Goal: Task Accomplishment & Management: Use online tool/utility

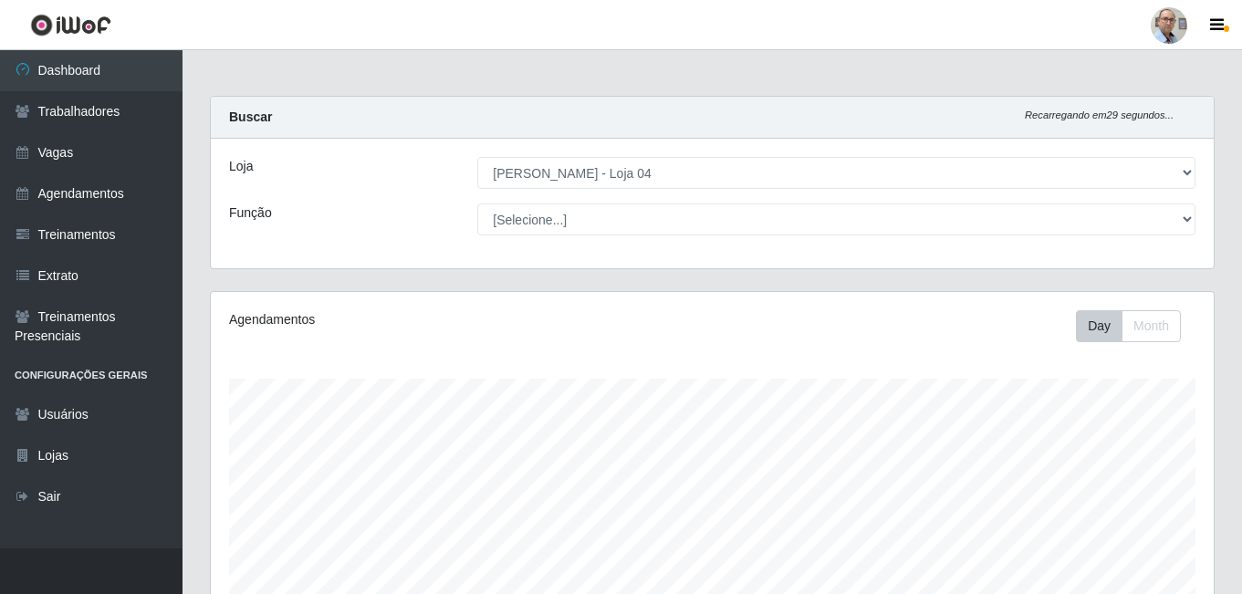
select select "251"
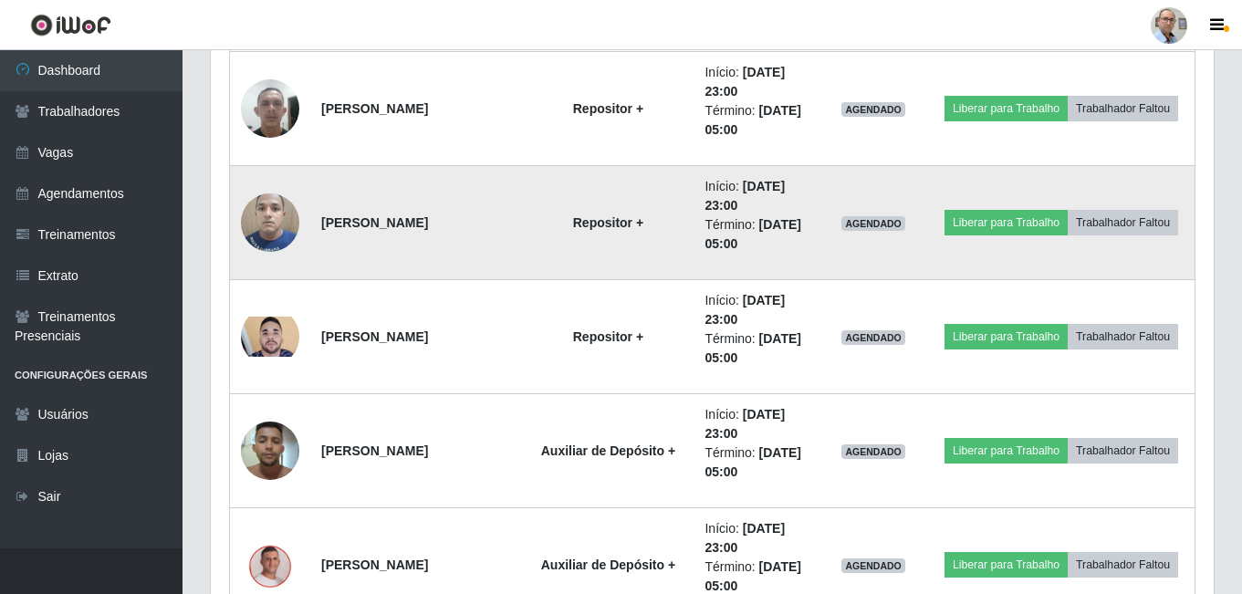
scroll to position [1501, 0]
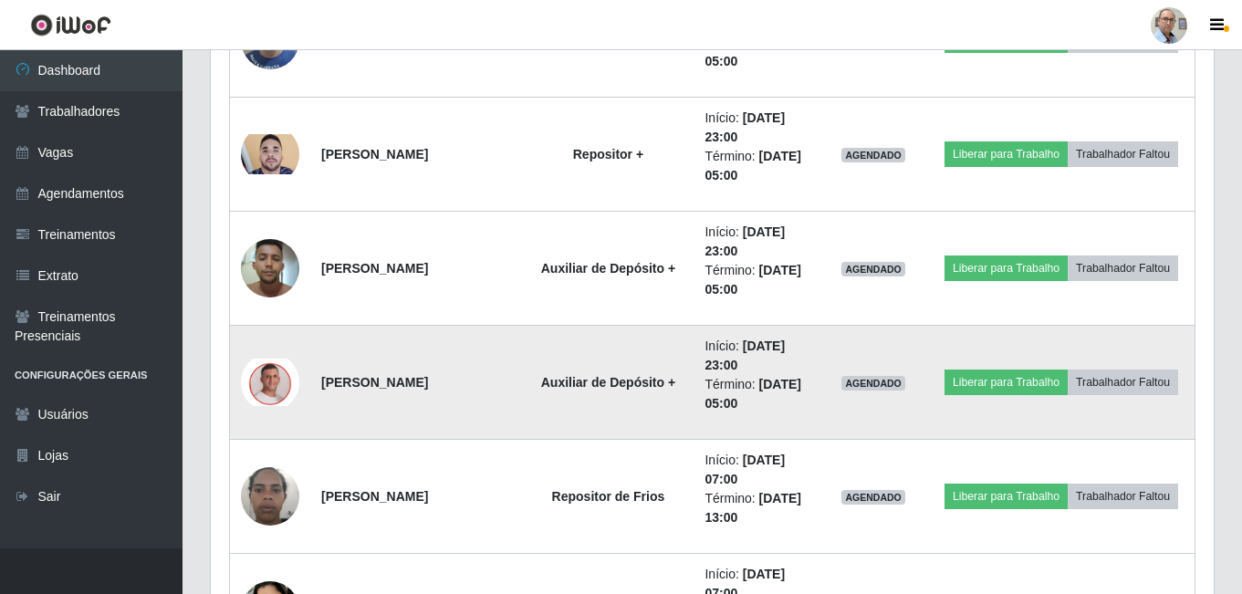
click at [270, 388] on img at bounding box center [270, 382] width 58 height 47
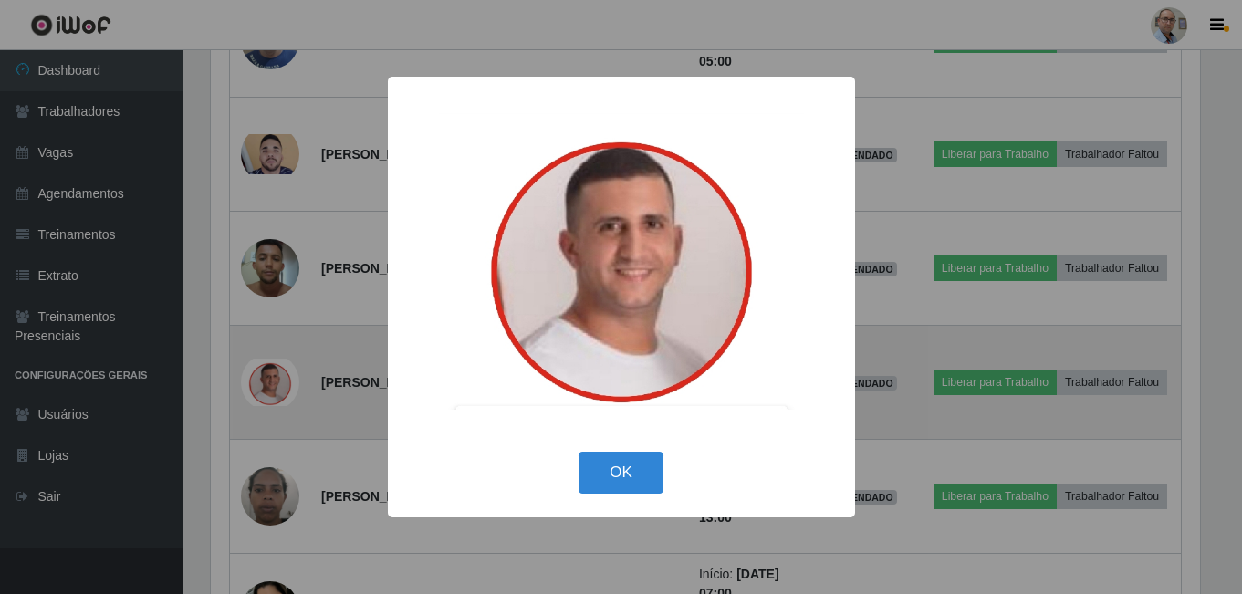
scroll to position [379, 994]
click at [270, 388] on div "× OK Cancel" at bounding box center [623, 297] width 1246 height 594
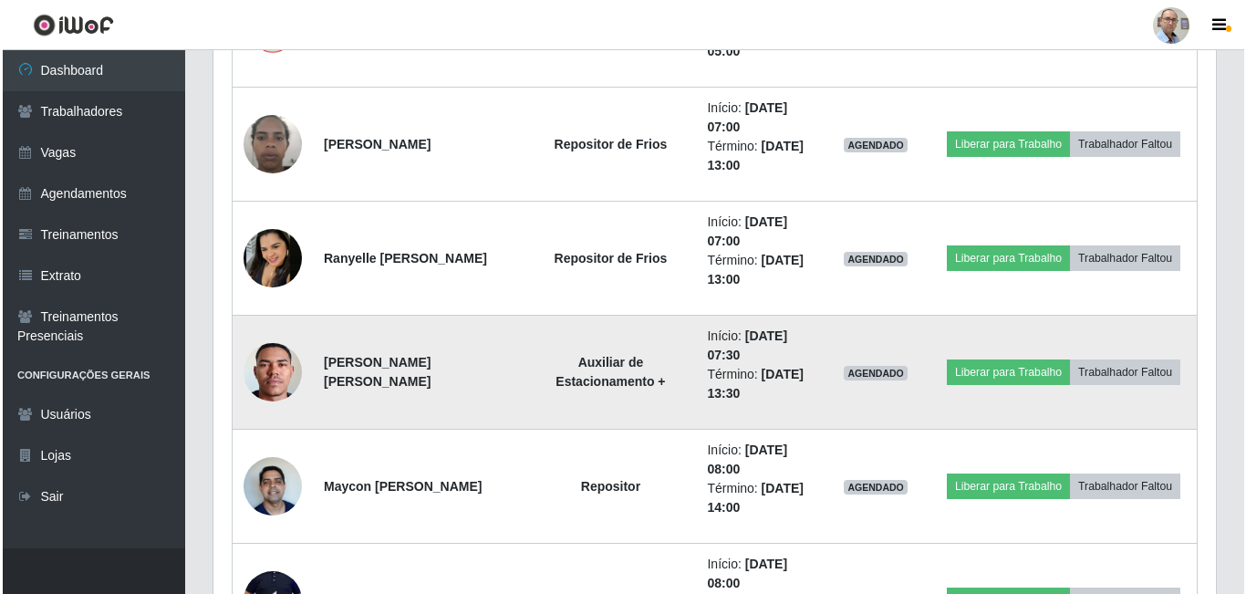
scroll to position [2049, 0]
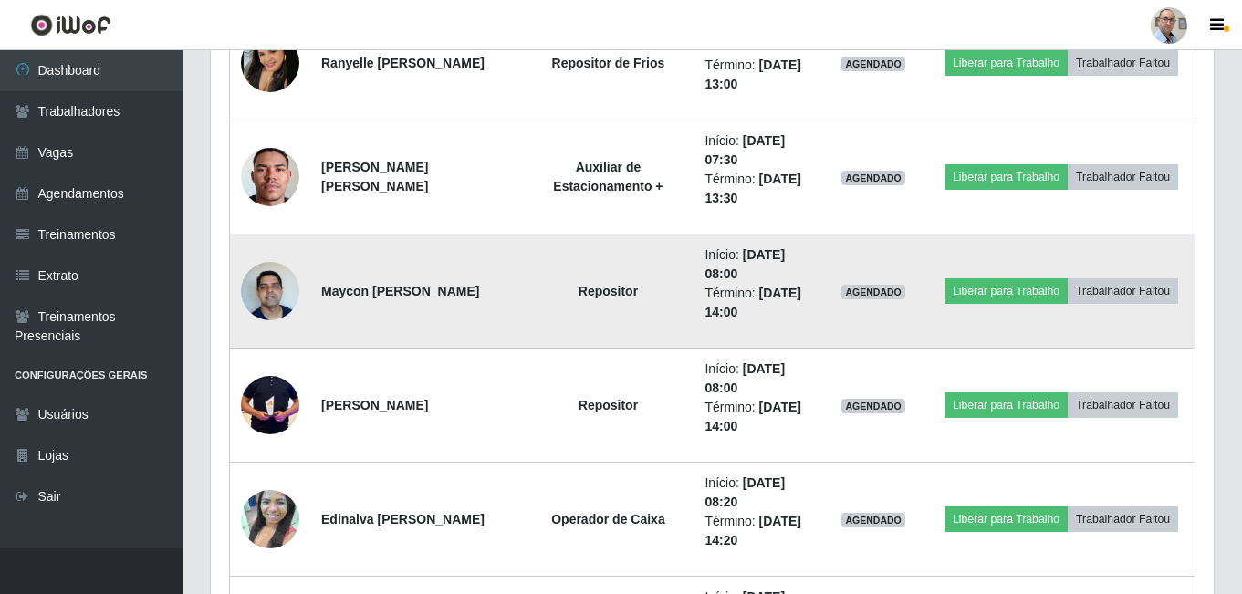
click at [275, 299] on img at bounding box center [270, 291] width 58 height 78
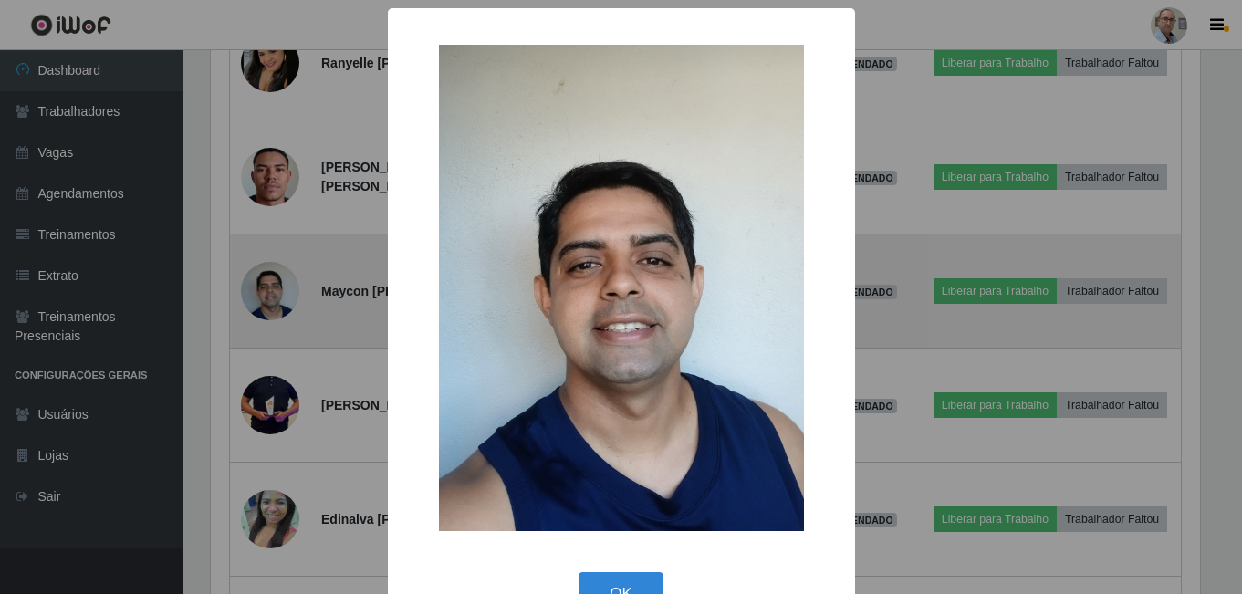
scroll to position [379, 994]
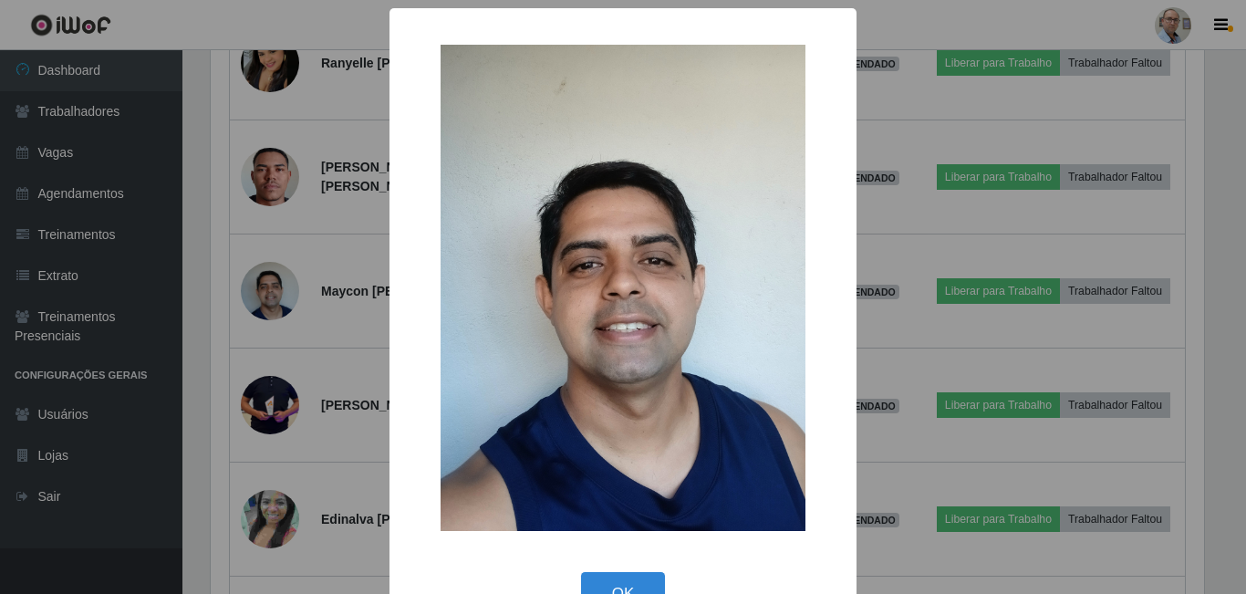
click at [269, 297] on div "× OK Cancel" at bounding box center [623, 297] width 1246 height 594
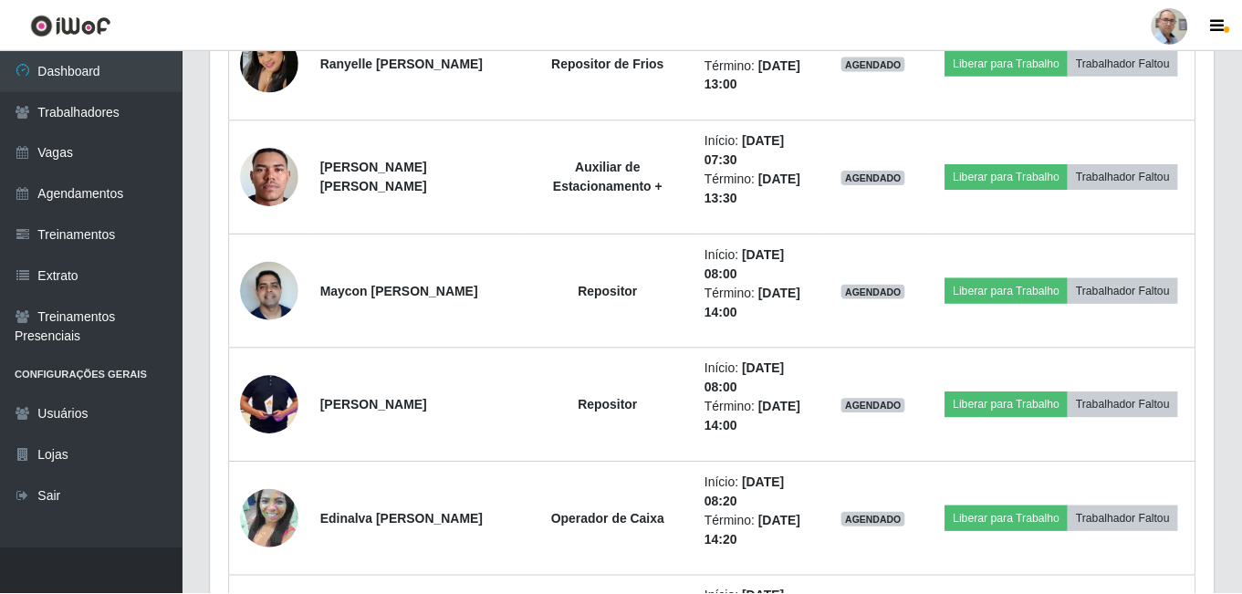
scroll to position [379, 1003]
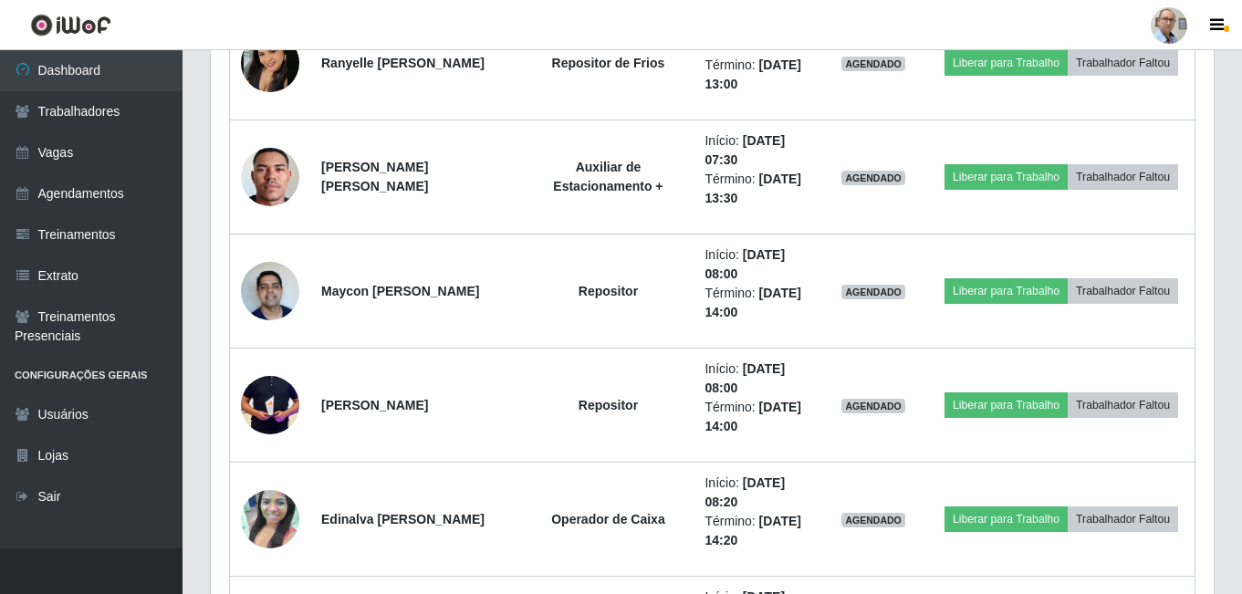
click at [269, 297] on img at bounding box center [270, 291] width 58 height 78
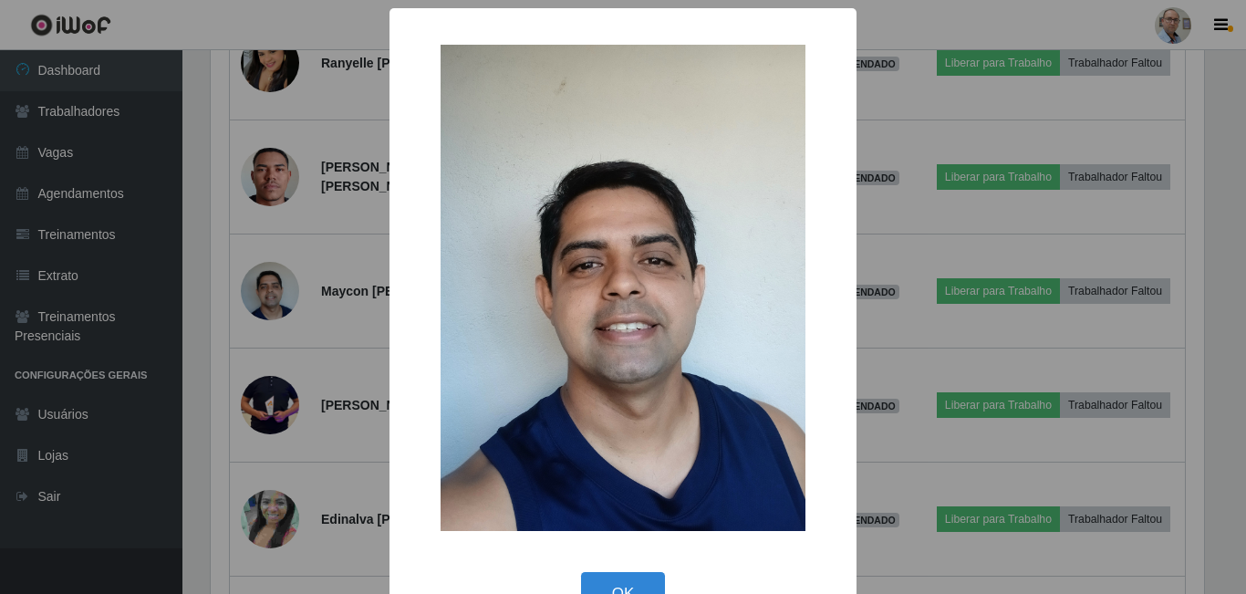
click at [269, 297] on div "× OK Cancel" at bounding box center [623, 297] width 1246 height 594
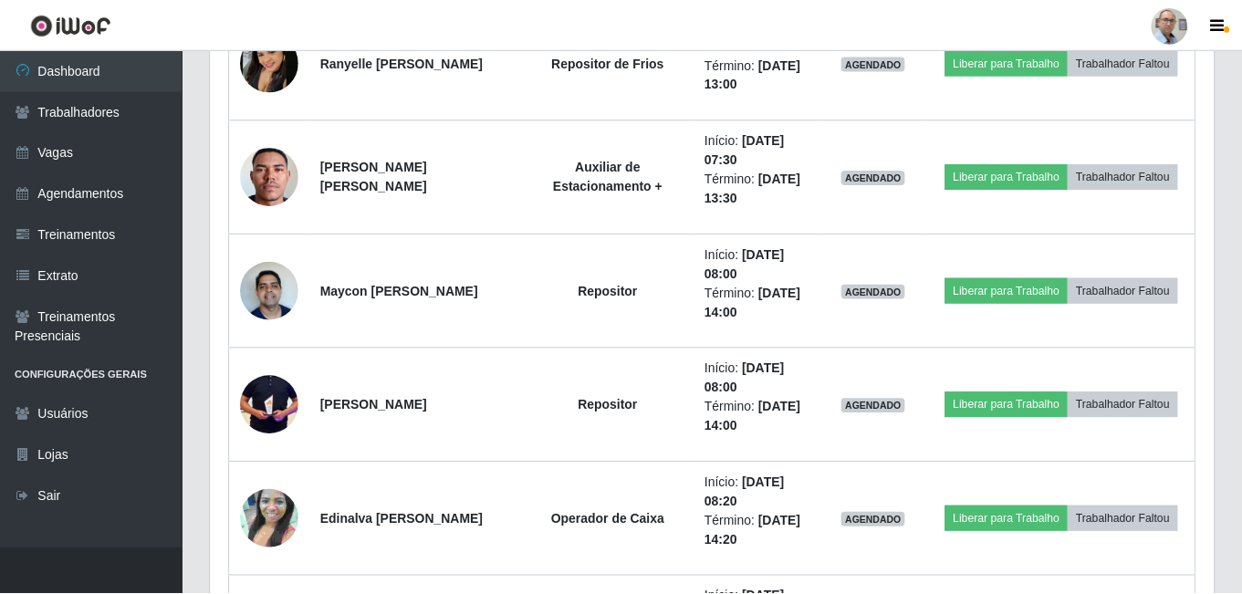
scroll to position [379, 1003]
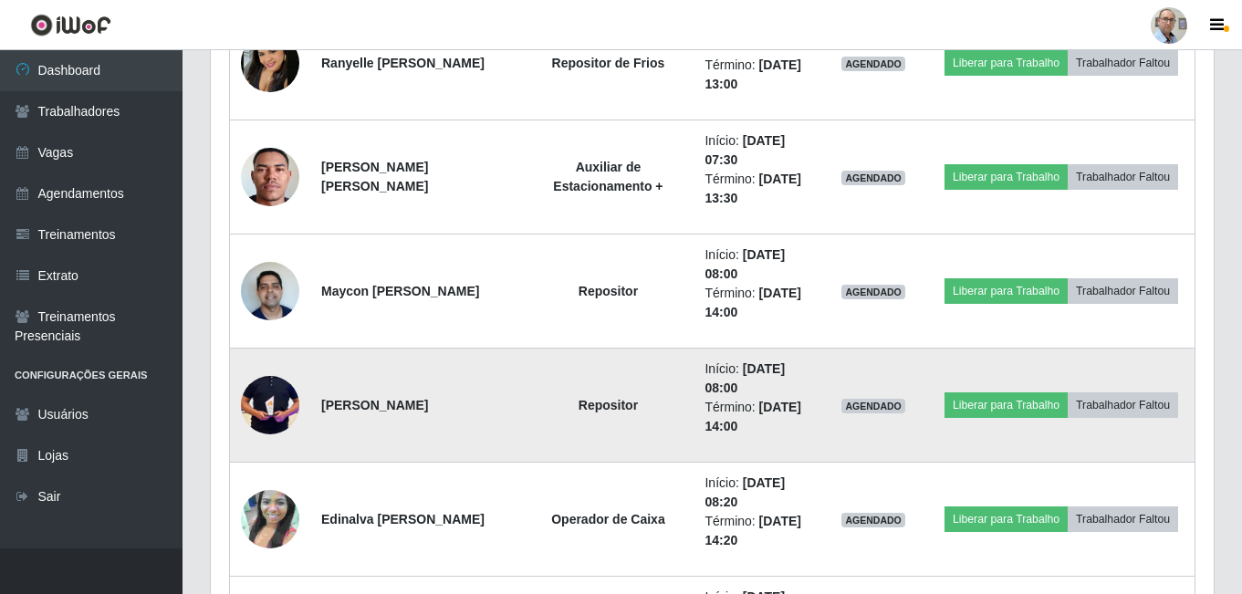
click at [266, 414] on img at bounding box center [270, 405] width 58 height 123
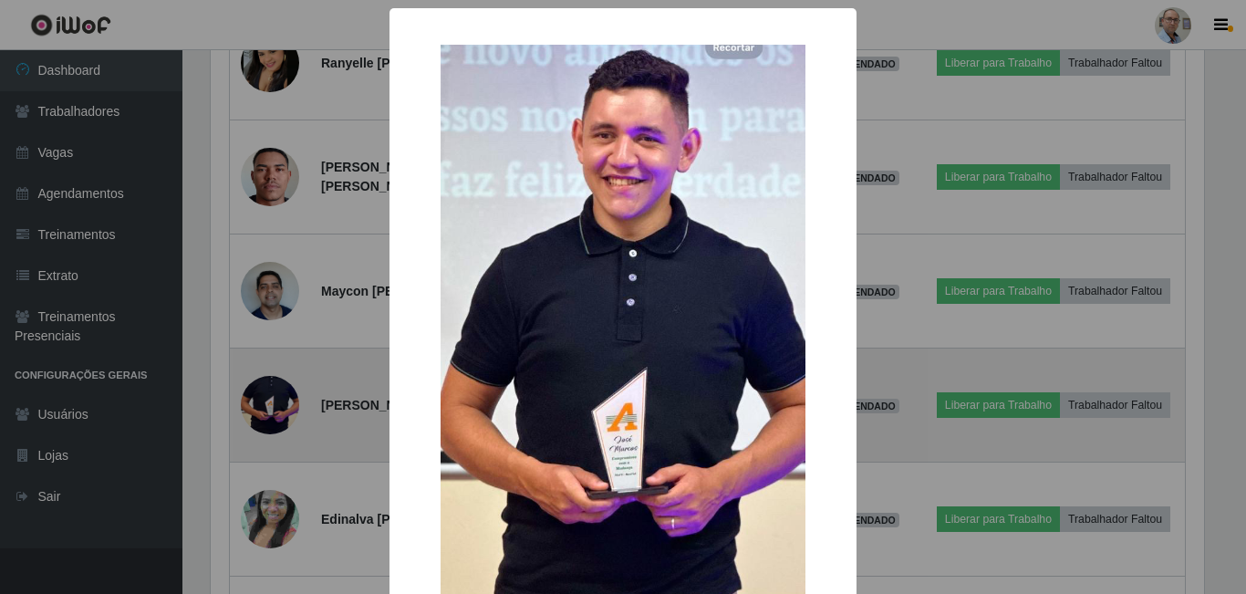
click at [266, 414] on div "× OK Cancel" at bounding box center [623, 297] width 1246 height 594
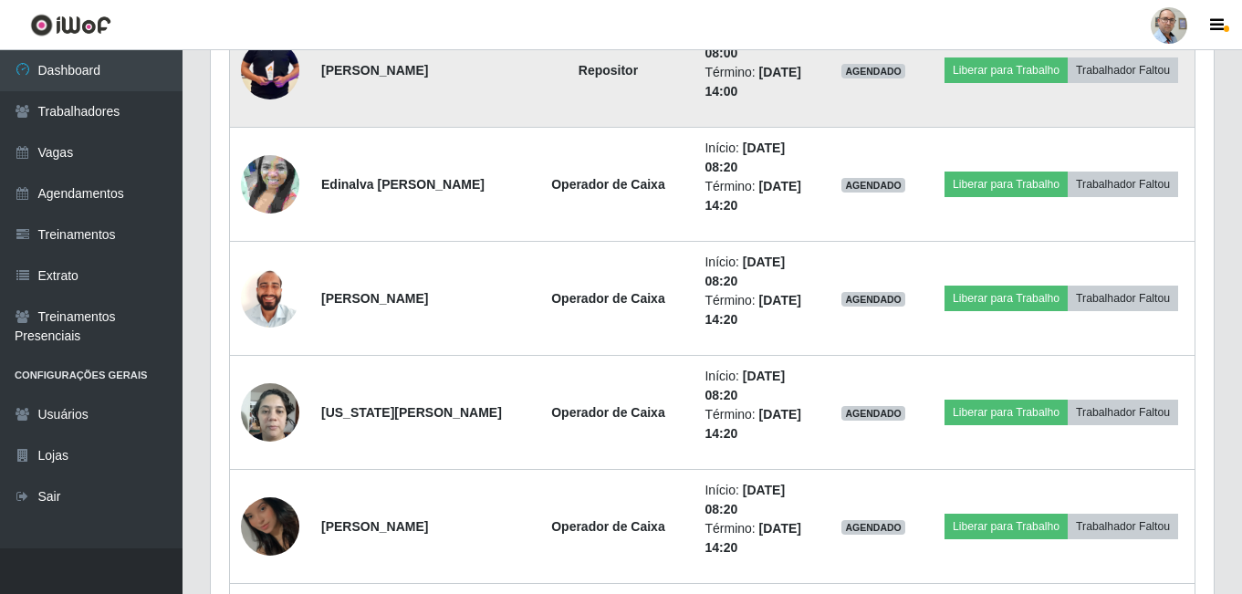
scroll to position [2414, 0]
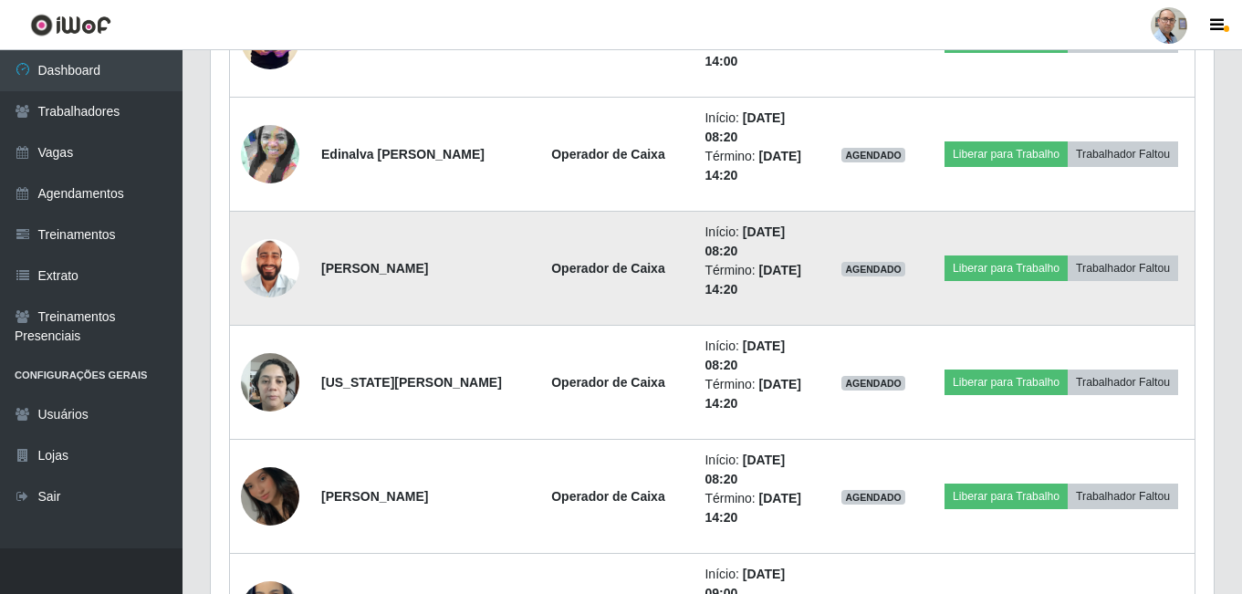
click at [280, 263] on img at bounding box center [270, 268] width 58 height 77
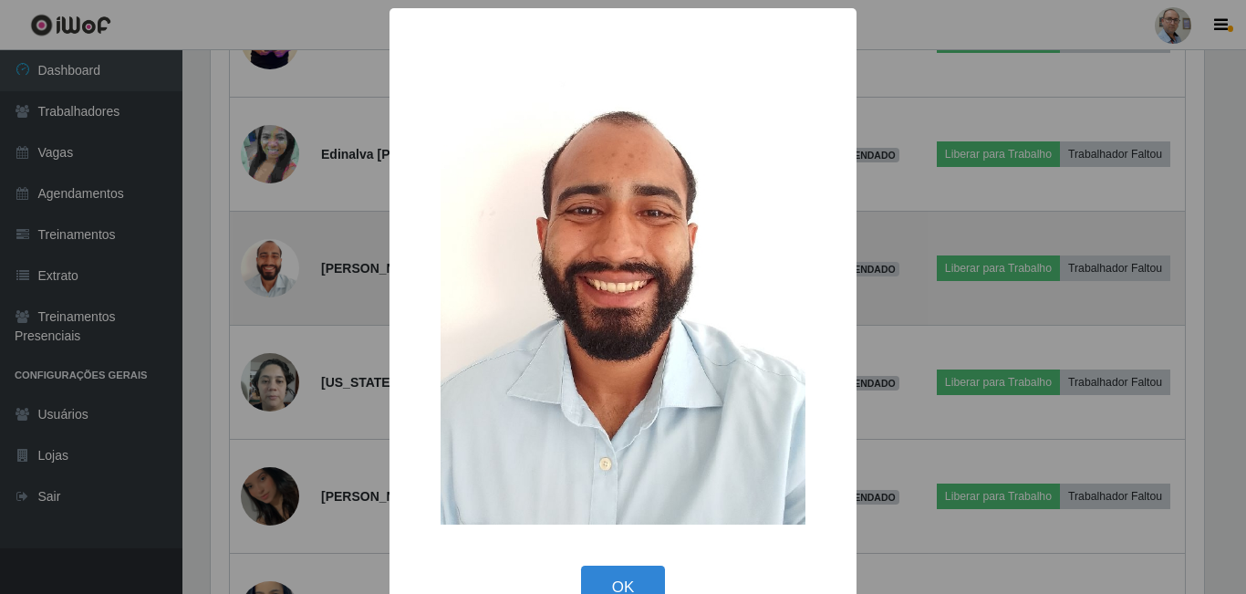
click at [280, 263] on div "× OK Cancel" at bounding box center [623, 297] width 1246 height 594
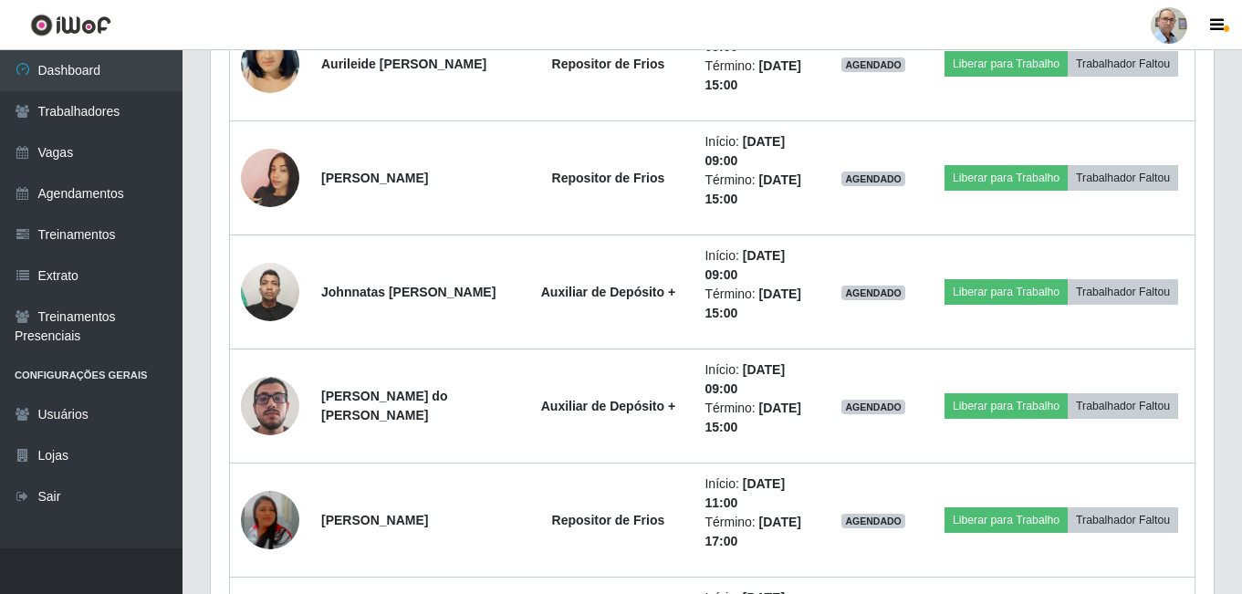
scroll to position [2961, 0]
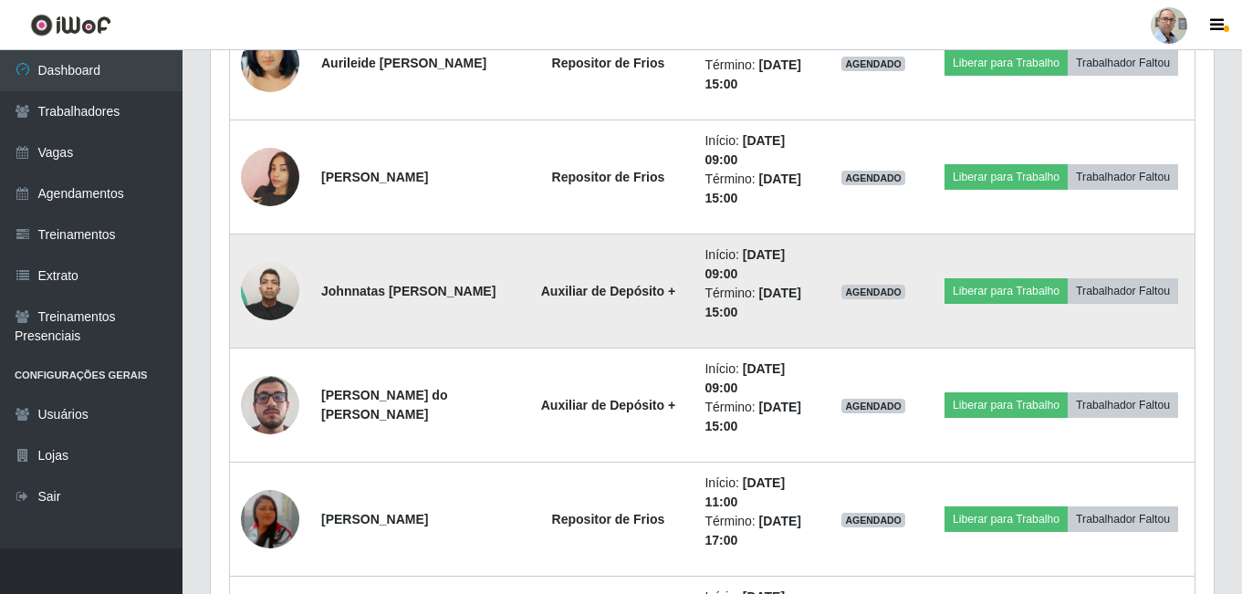
click at [275, 299] on img at bounding box center [270, 291] width 58 height 78
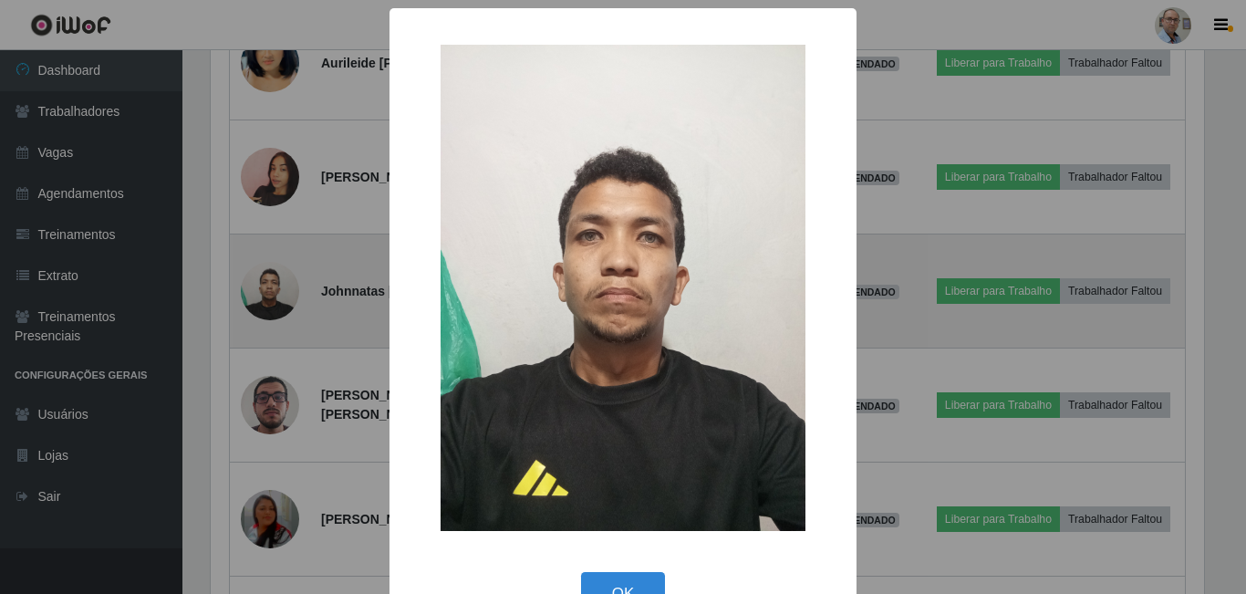
click at [275, 299] on div "× OK Cancel" at bounding box center [623, 297] width 1246 height 594
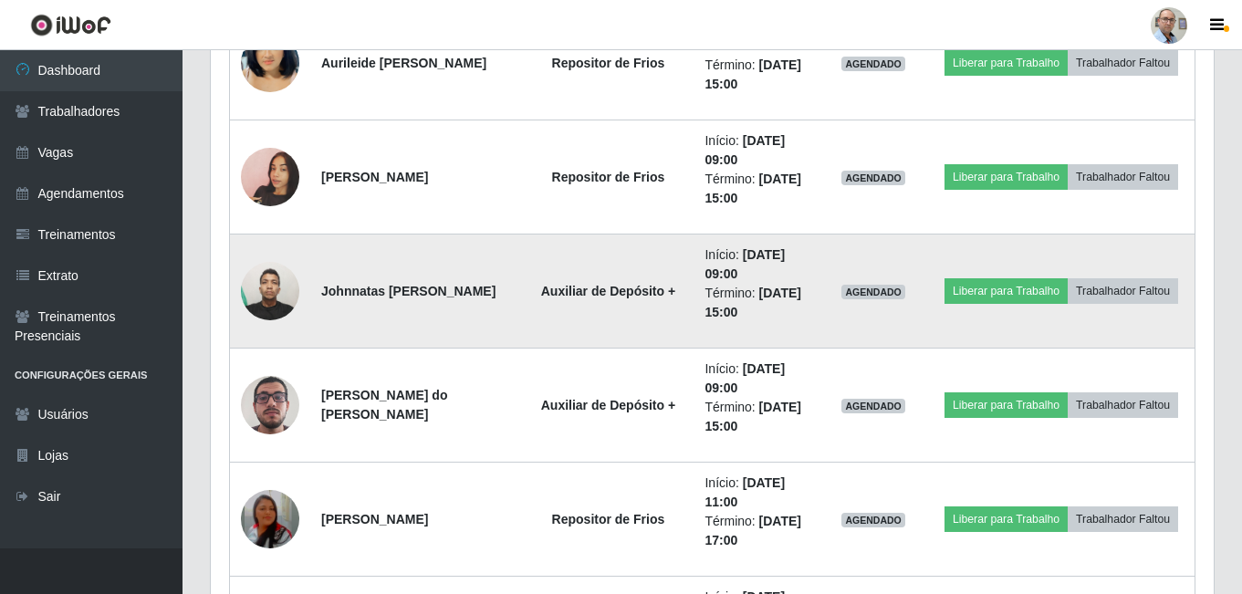
scroll to position [0, 0]
click at [272, 293] on img at bounding box center [270, 291] width 58 height 78
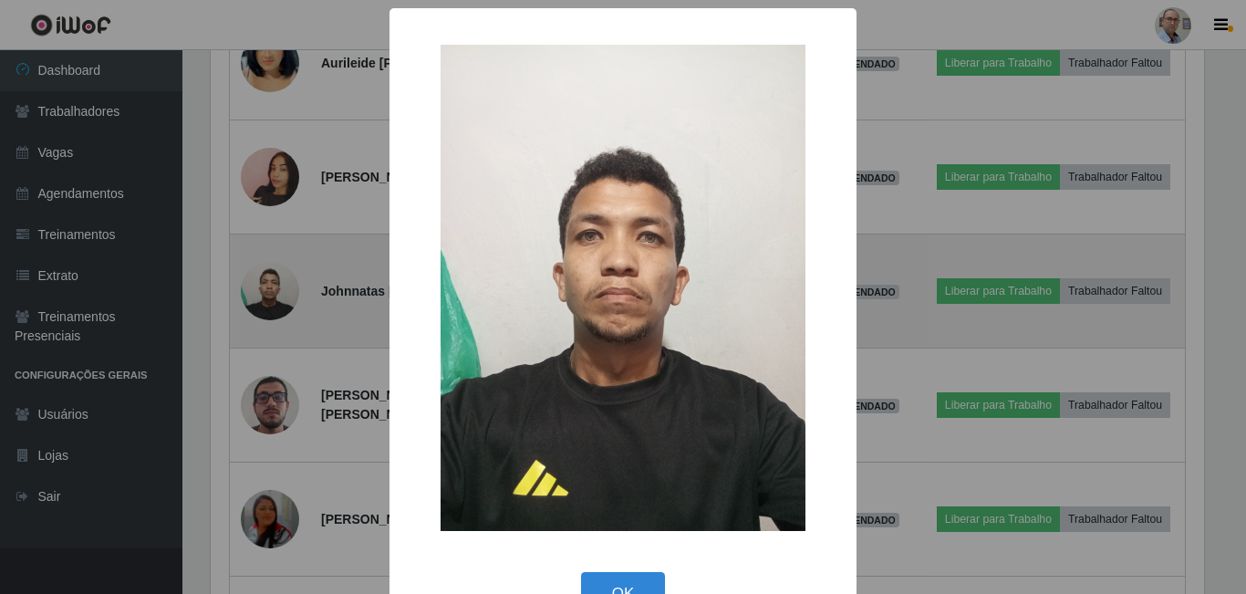
click at [272, 293] on div "× OK Cancel" at bounding box center [623, 297] width 1246 height 594
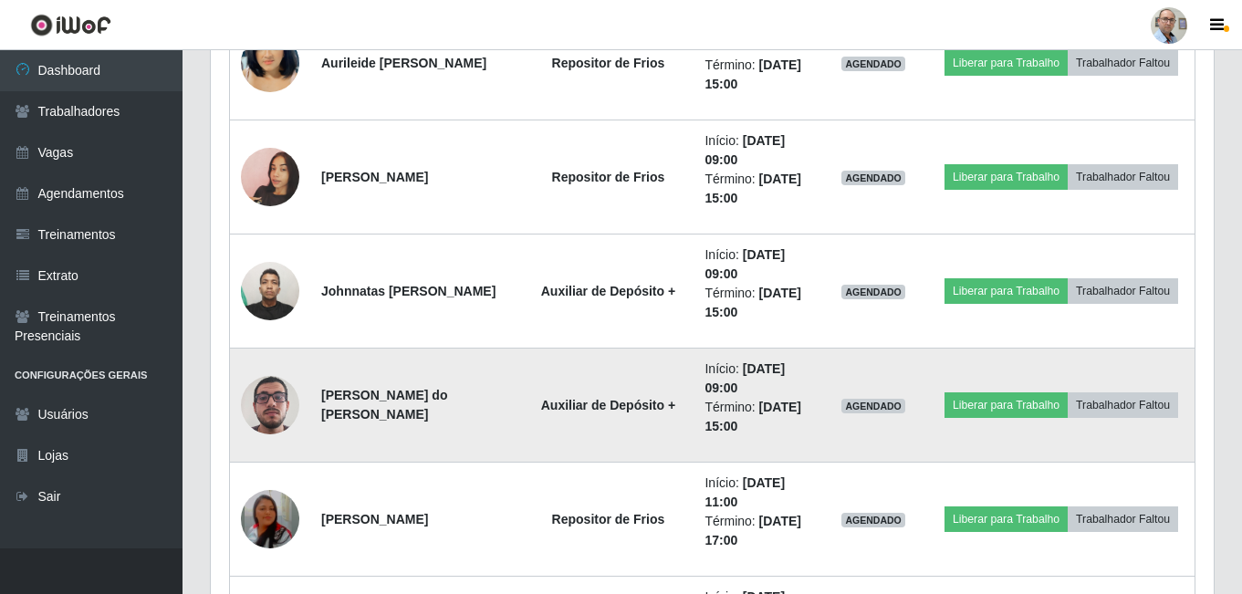
click at [268, 402] on img at bounding box center [270, 405] width 58 height 104
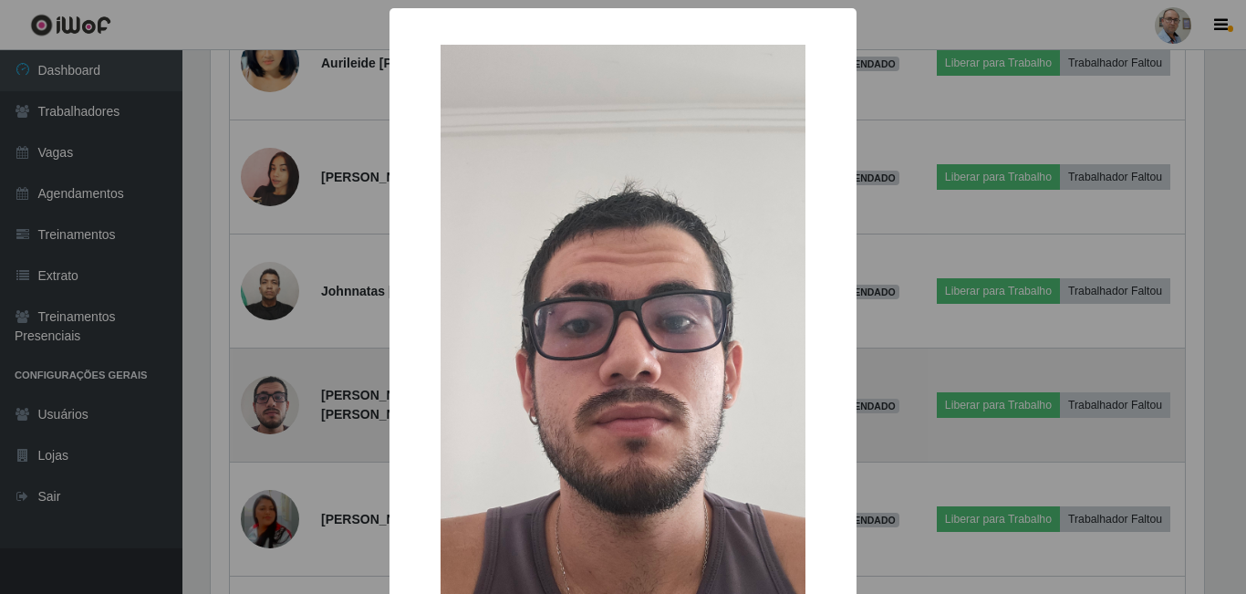
click at [268, 402] on div "× OK Cancel" at bounding box center [623, 297] width 1246 height 594
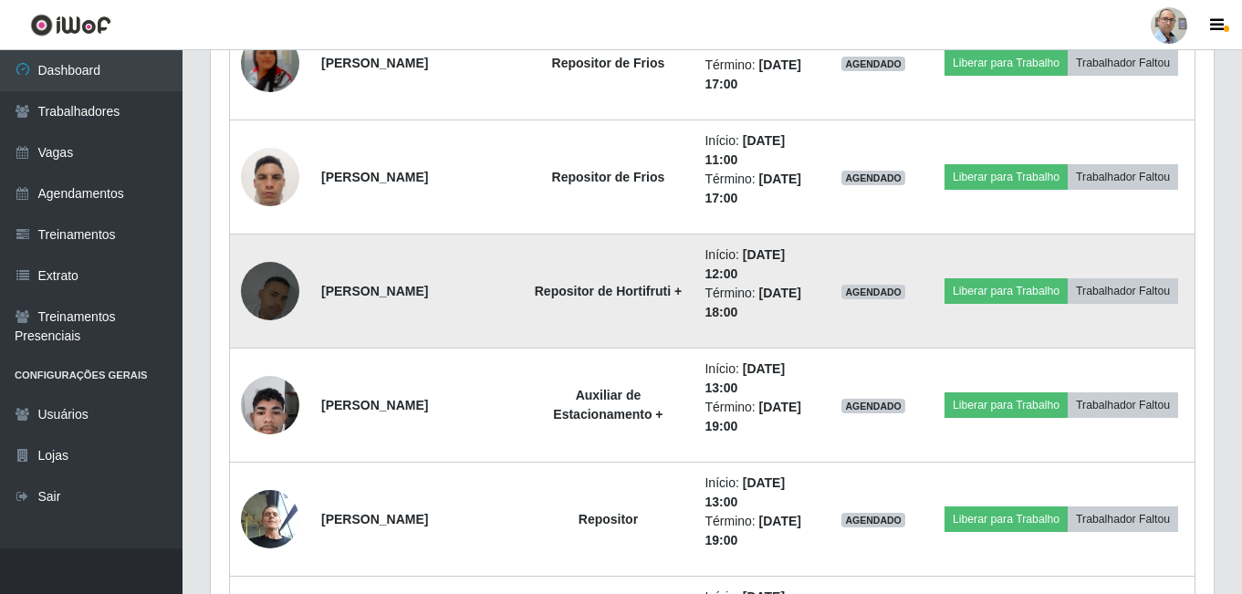
click at [259, 297] on img at bounding box center [270, 291] width 58 height 104
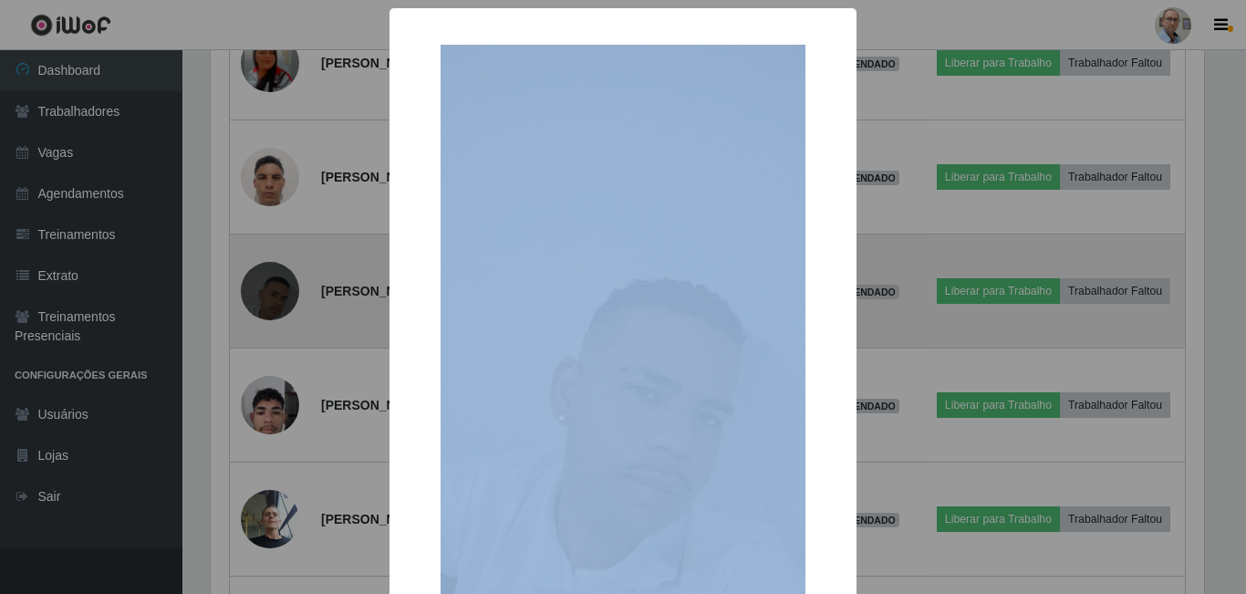
click at [259, 297] on div "× OK Cancel" at bounding box center [623, 297] width 1246 height 594
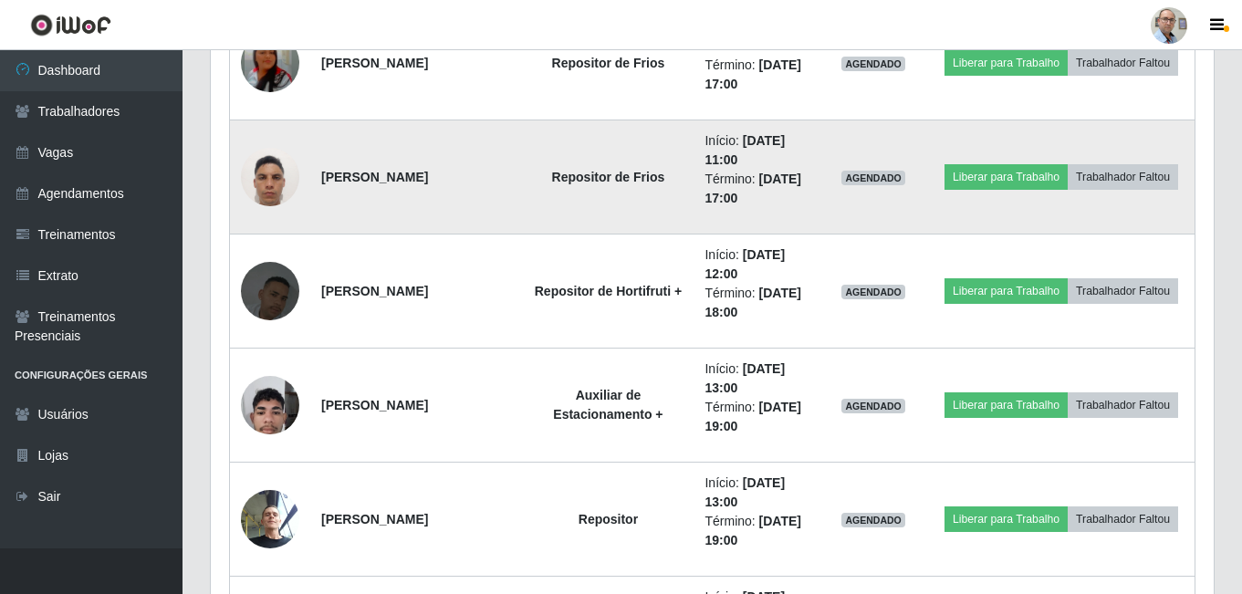
click at [267, 195] on img at bounding box center [270, 177] width 58 height 78
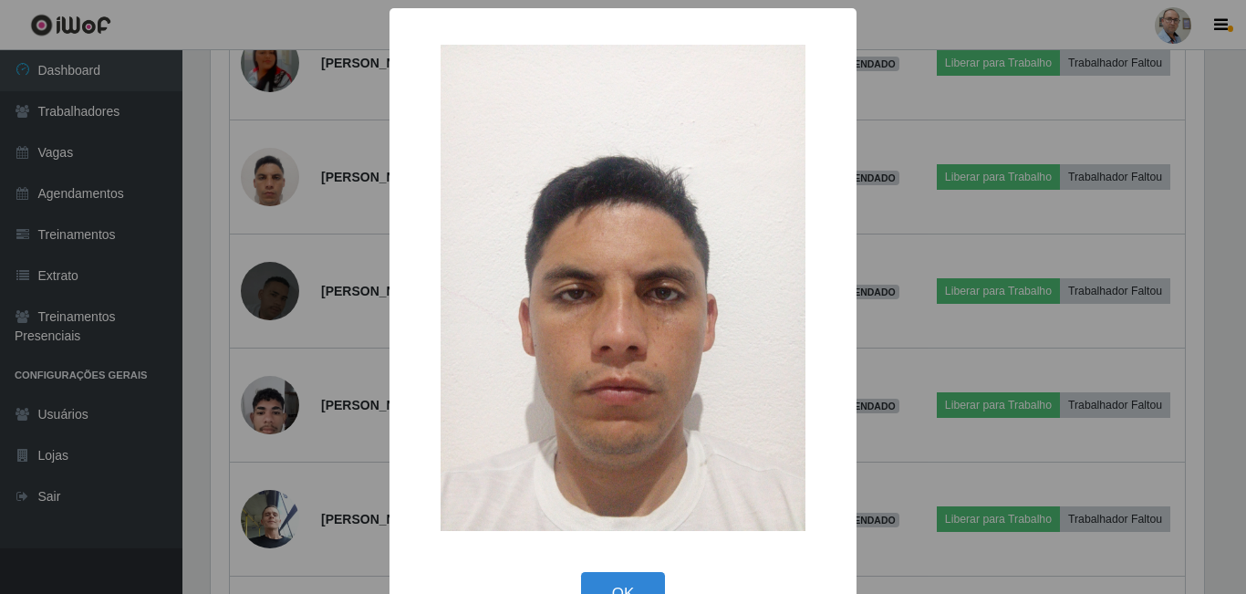
click at [267, 194] on div "× OK Cancel" at bounding box center [623, 297] width 1246 height 594
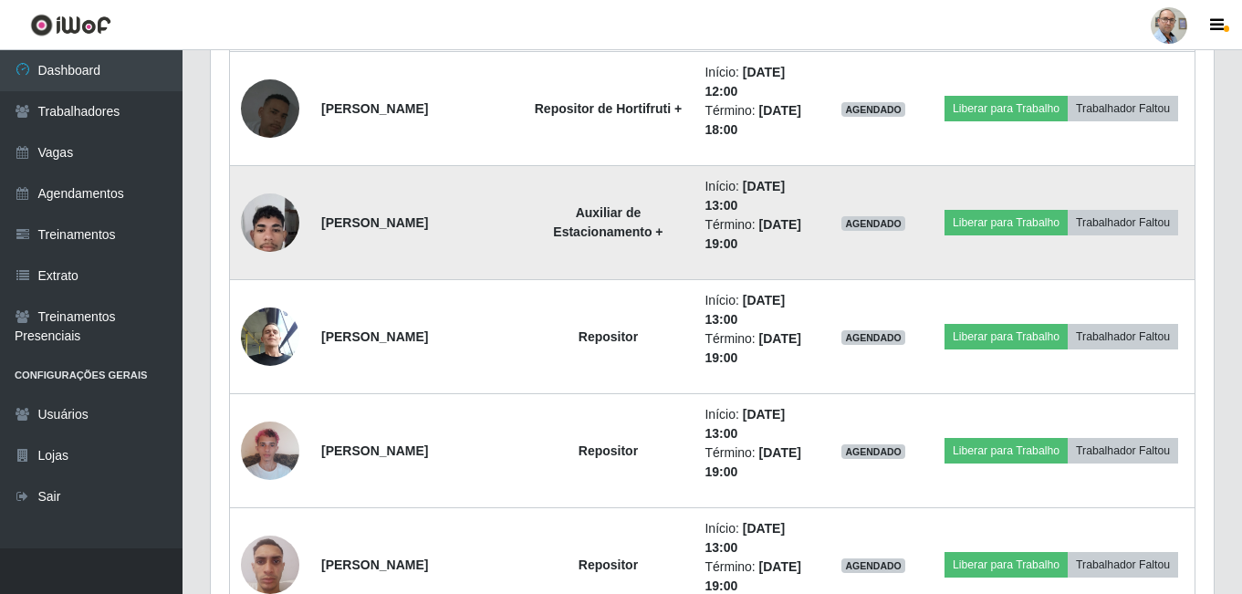
click at [280, 224] on img at bounding box center [270, 222] width 58 height 78
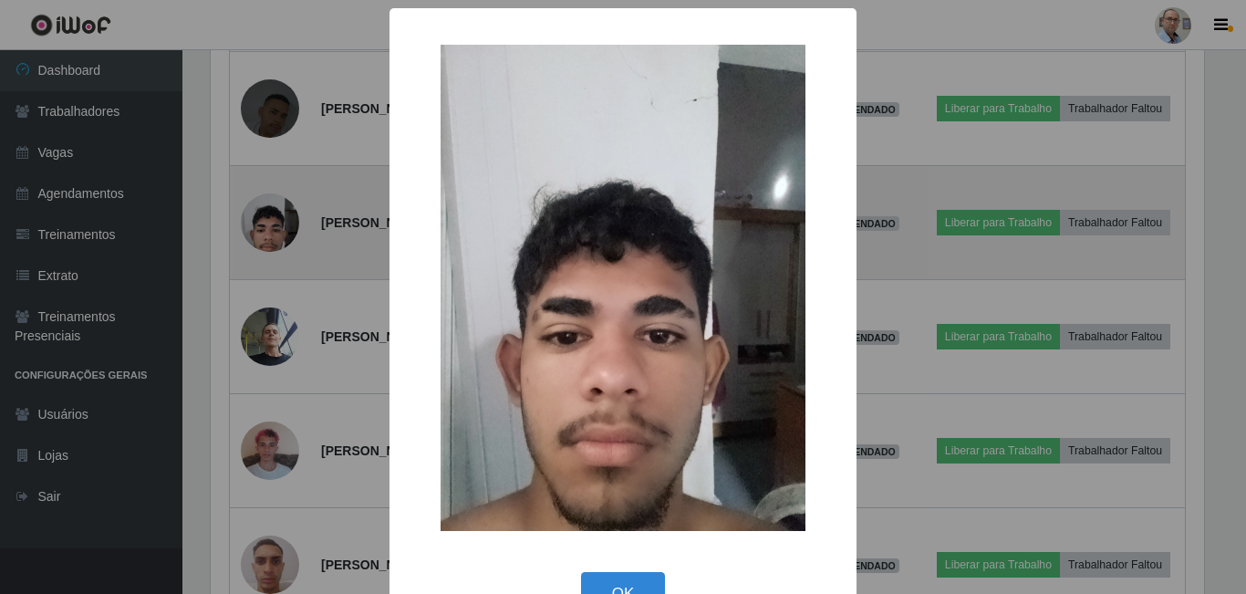
click at [280, 224] on div "× OK Cancel" at bounding box center [623, 297] width 1246 height 594
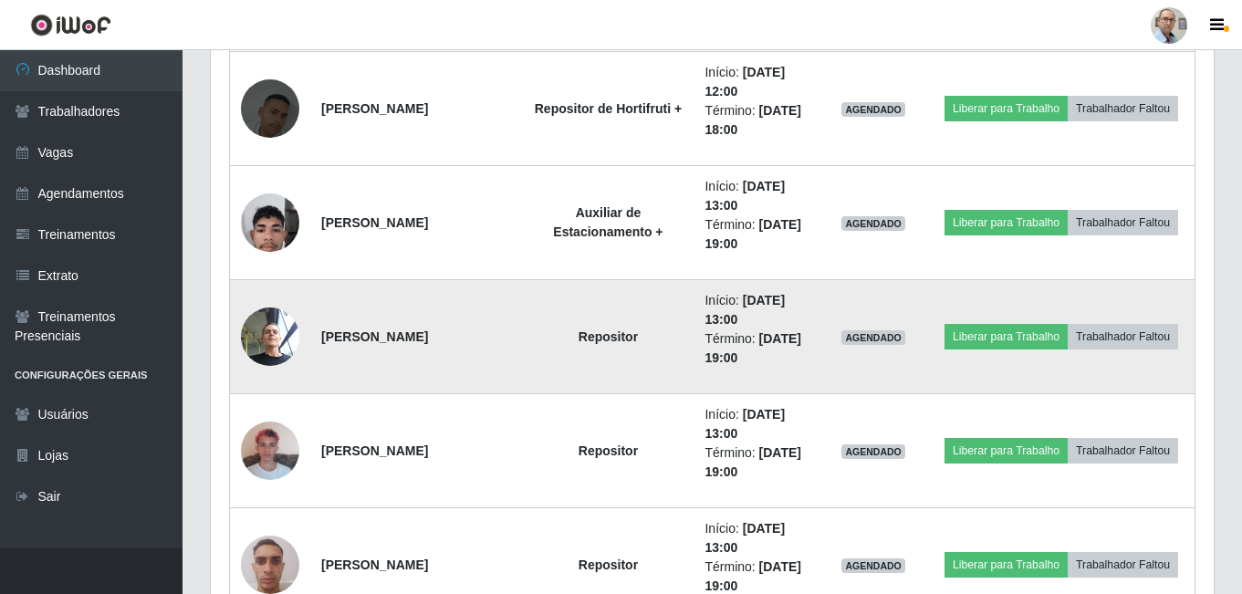
click at [274, 337] on img at bounding box center [270, 336] width 58 height 78
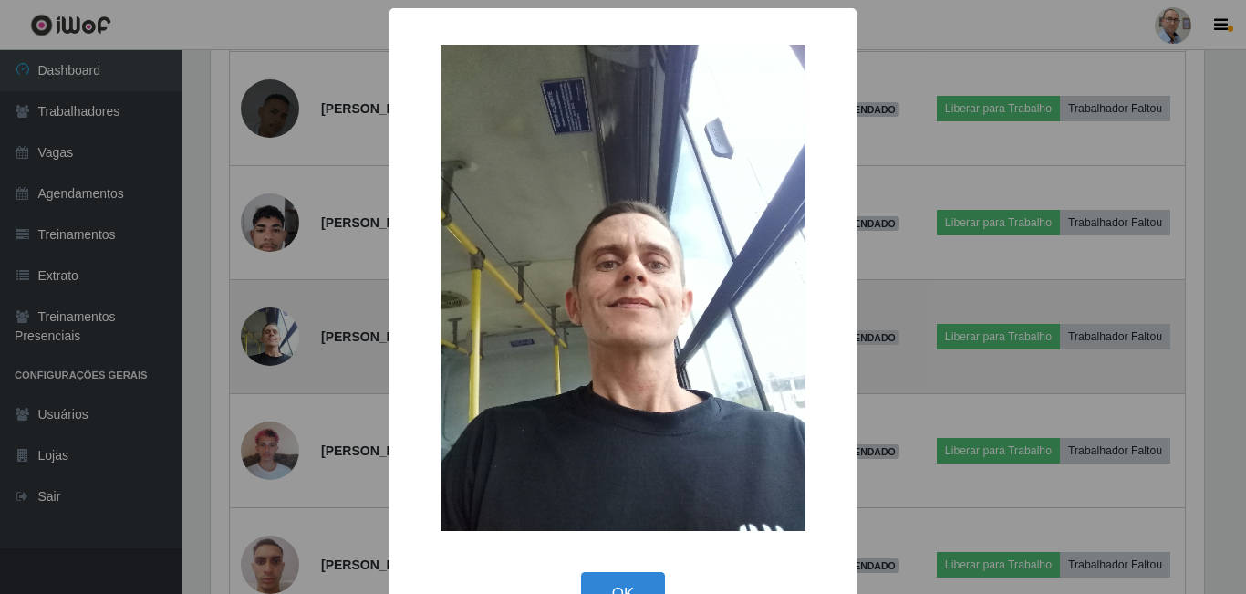
click at [274, 337] on div "× OK Cancel" at bounding box center [623, 297] width 1246 height 594
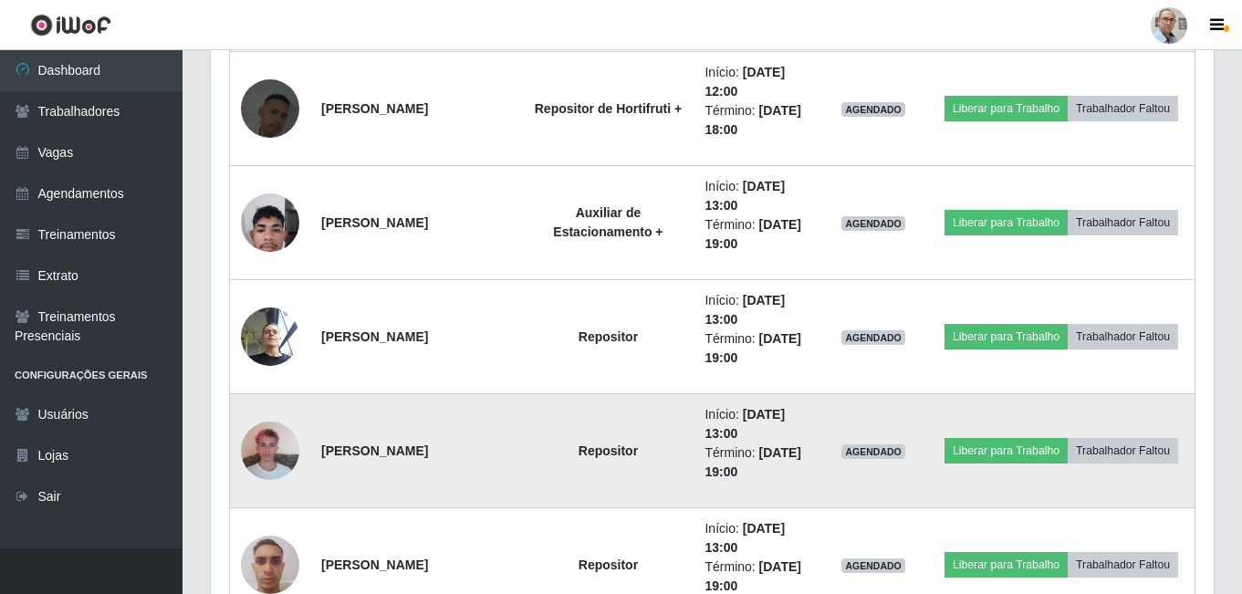
click at [272, 459] on img at bounding box center [270, 451] width 58 height 78
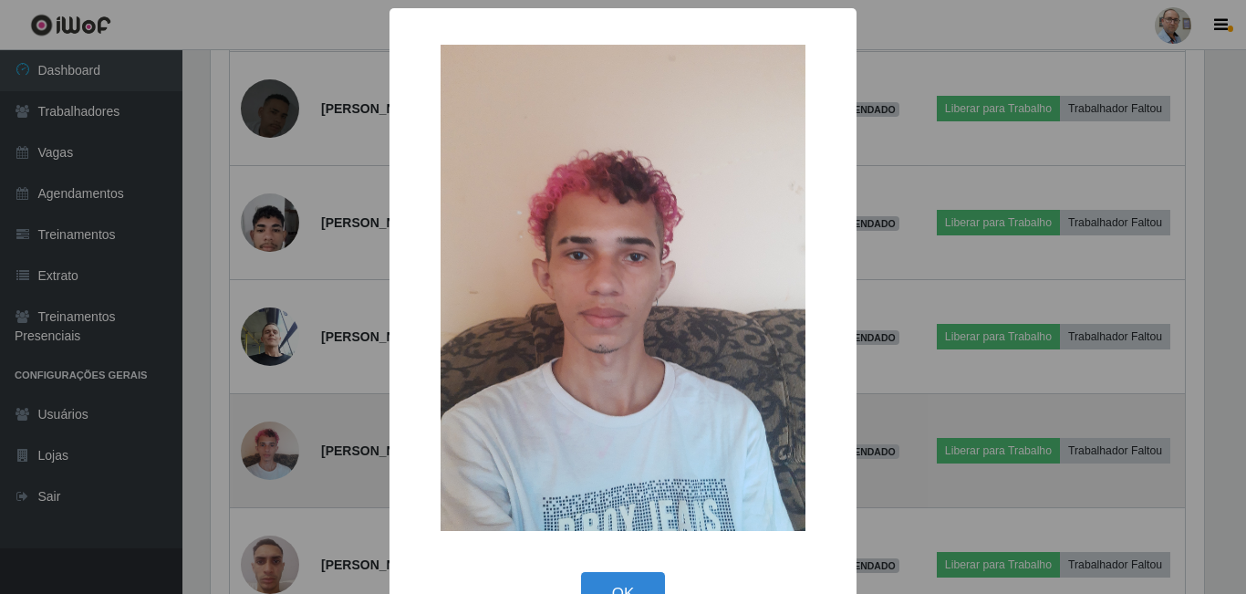
click at [272, 459] on div "× OK Cancel" at bounding box center [623, 297] width 1246 height 594
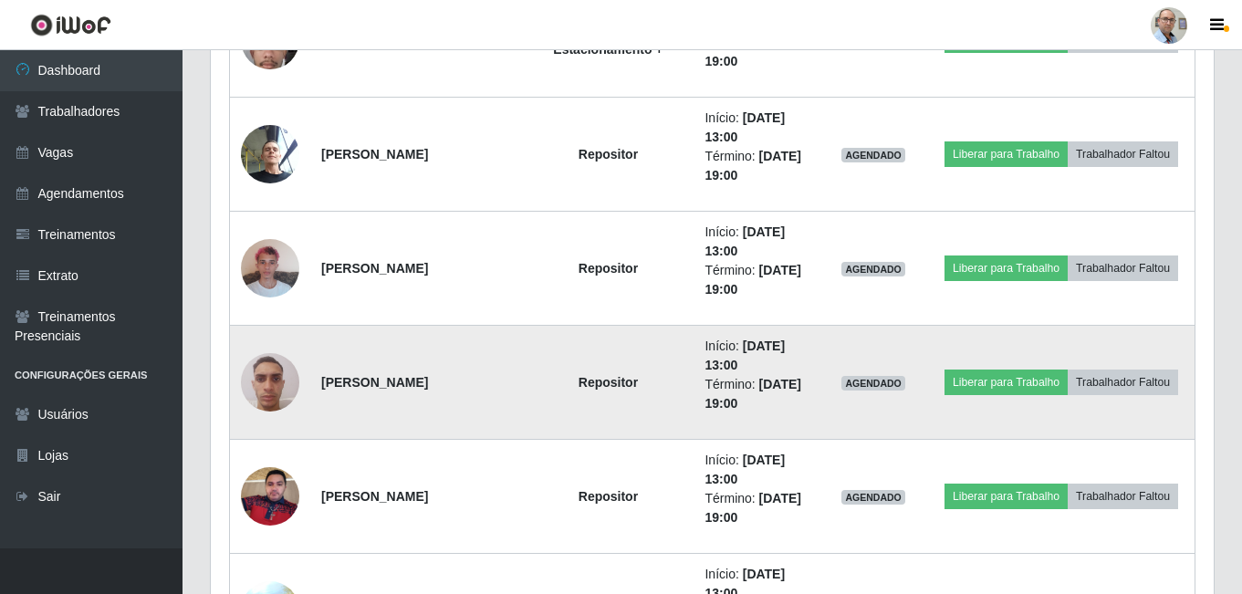
click at [268, 384] on img at bounding box center [270, 382] width 58 height 78
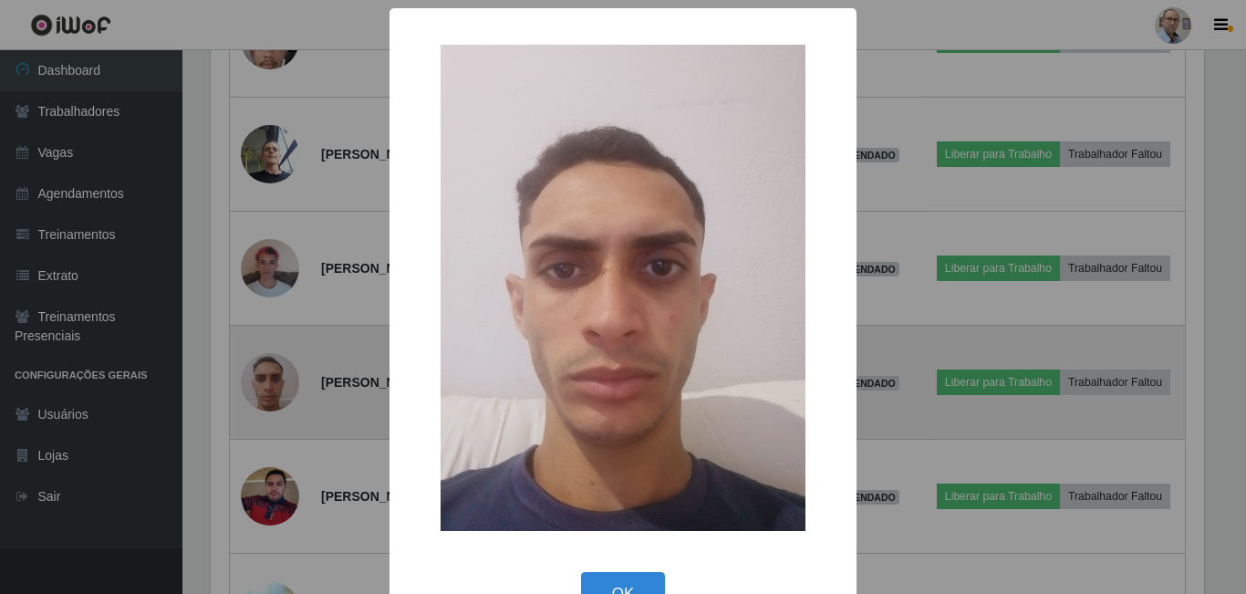
click at [267, 384] on div "× OK Cancel" at bounding box center [623, 297] width 1246 height 594
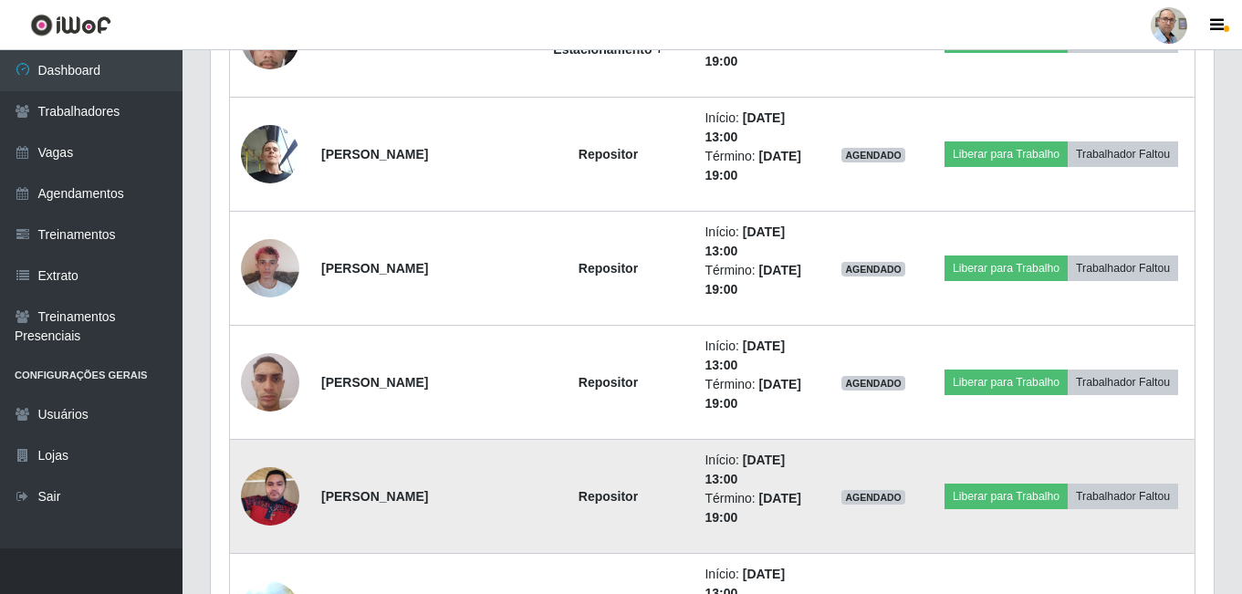
click at [276, 489] on img at bounding box center [270, 496] width 58 height 78
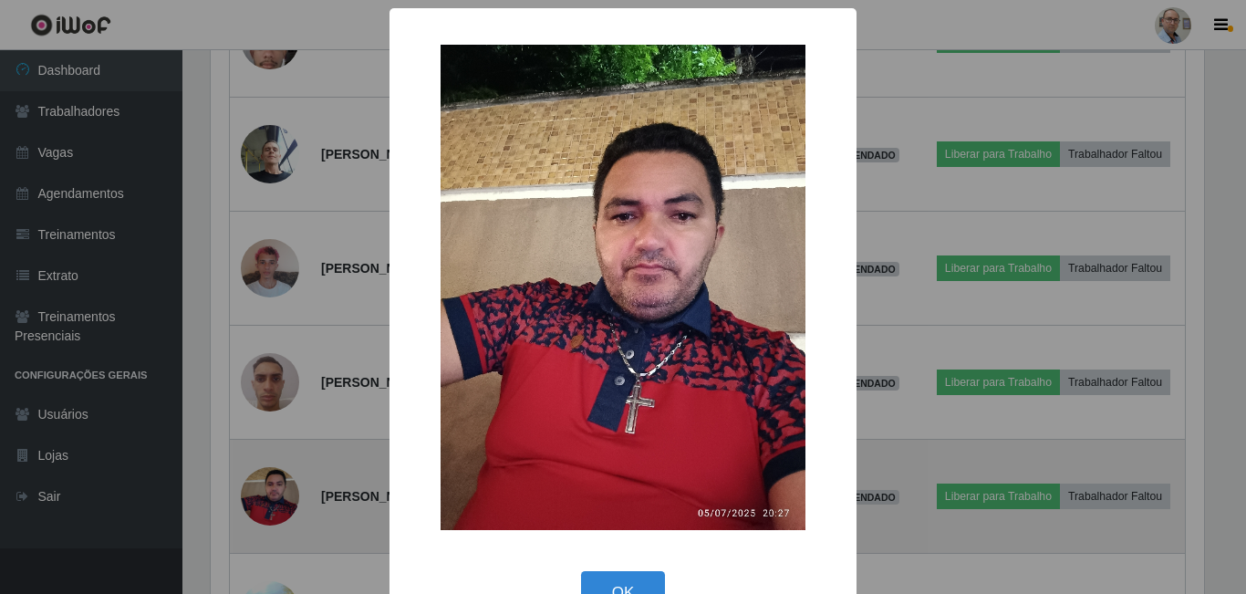
click at [276, 489] on div "× OK Cancel" at bounding box center [623, 297] width 1246 height 594
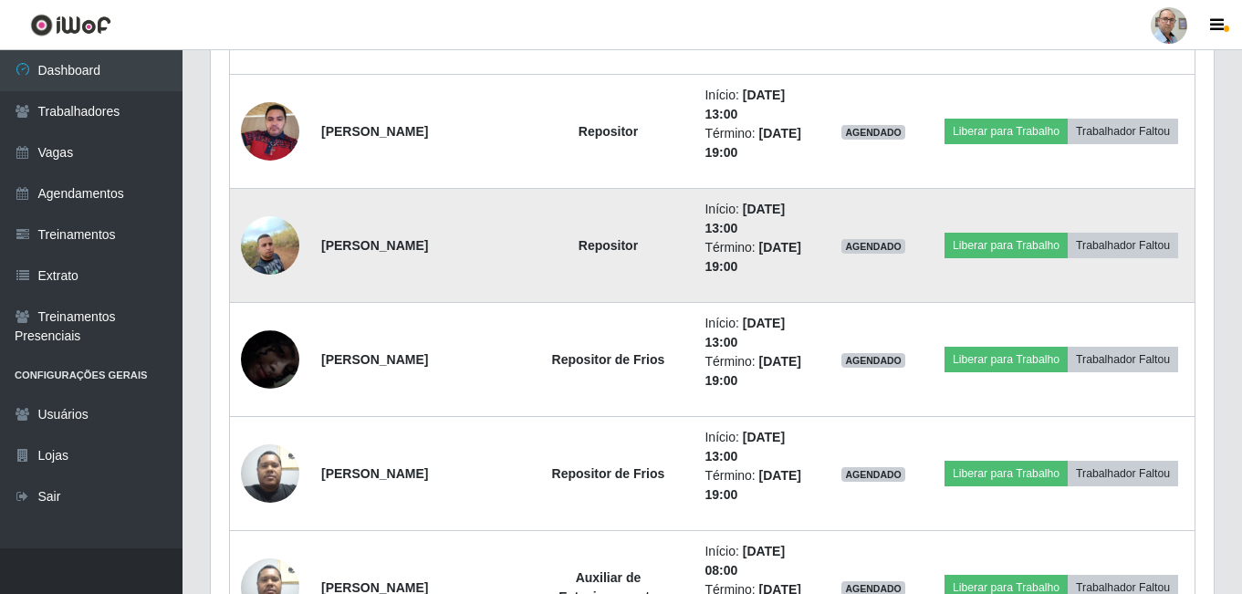
click at [266, 243] on img at bounding box center [270, 245] width 58 height 58
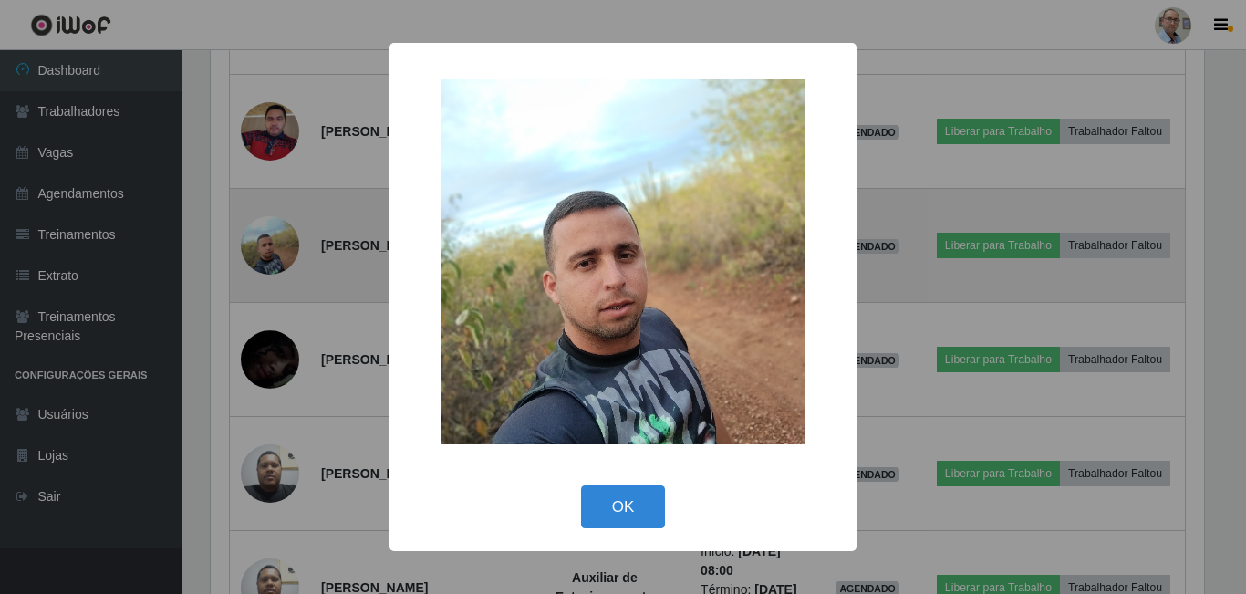
click at [266, 243] on div "× OK Cancel" at bounding box center [623, 297] width 1246 height 594
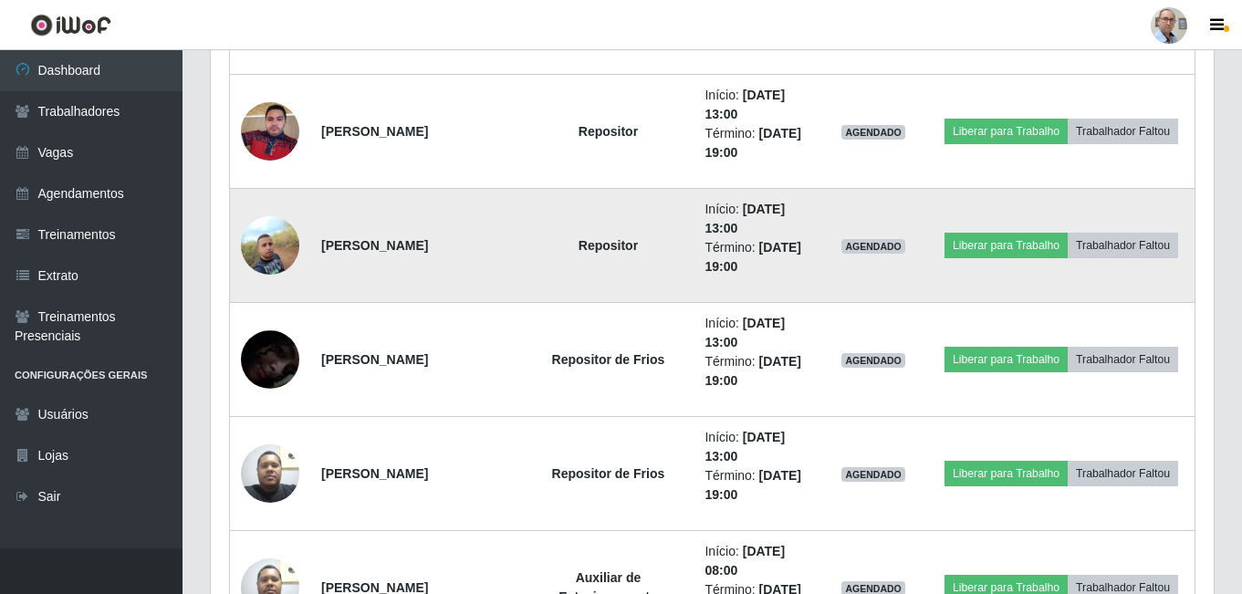
click at [266, 243] on img at bounding box center [270, 245] width 58 height 58
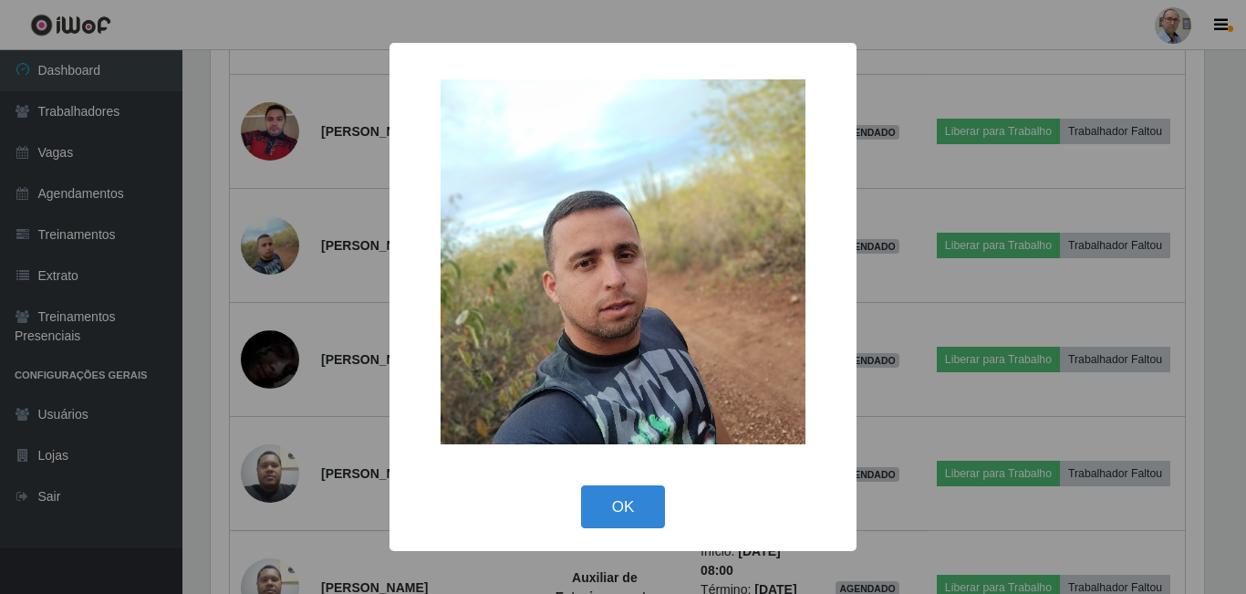
click at [277, 239] on div "× OK Cancel" at bounding box center [623, 297] width 1246 height 594
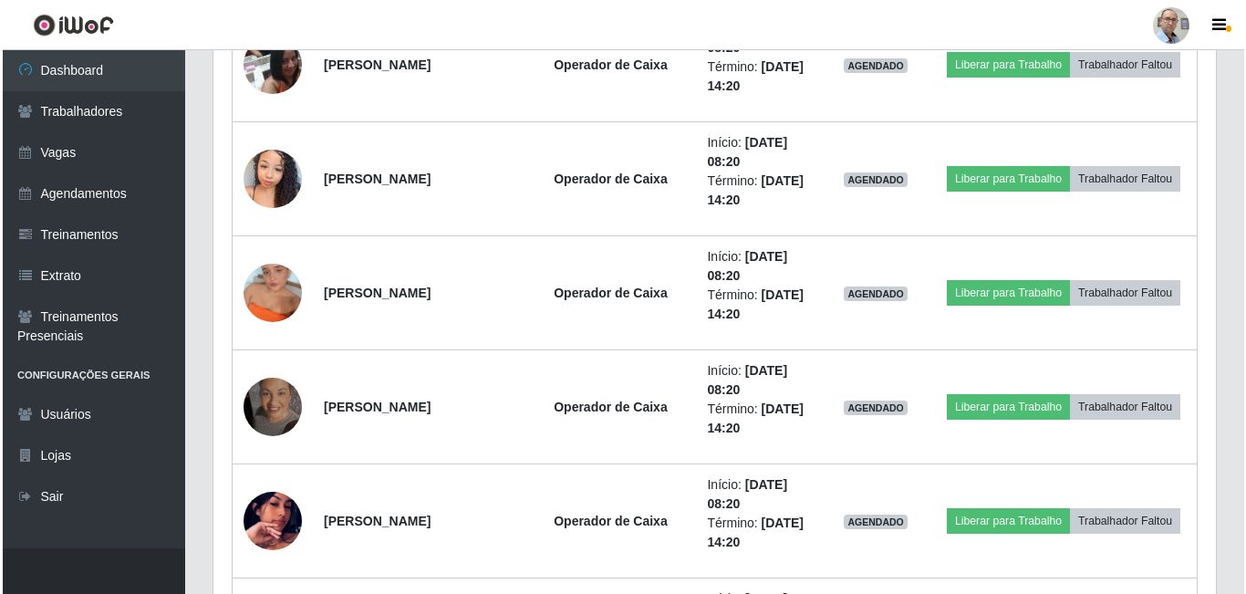
scroll to position [5972, 0]
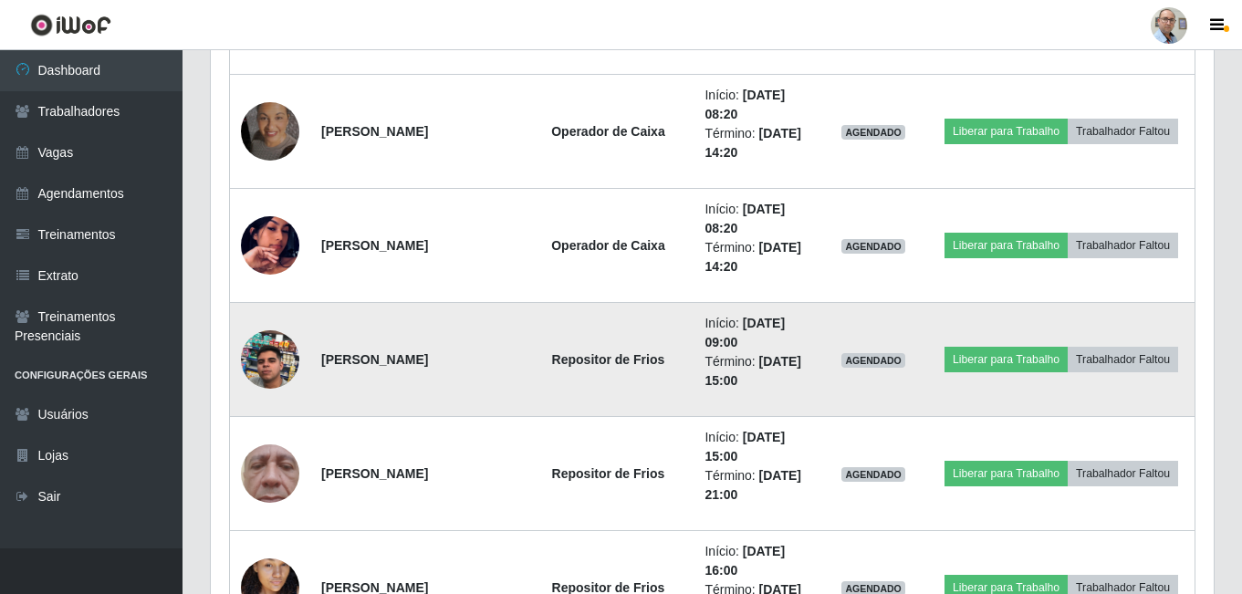
click at [259, 353] on img at bounding box center [270, 360] width 58 height 104
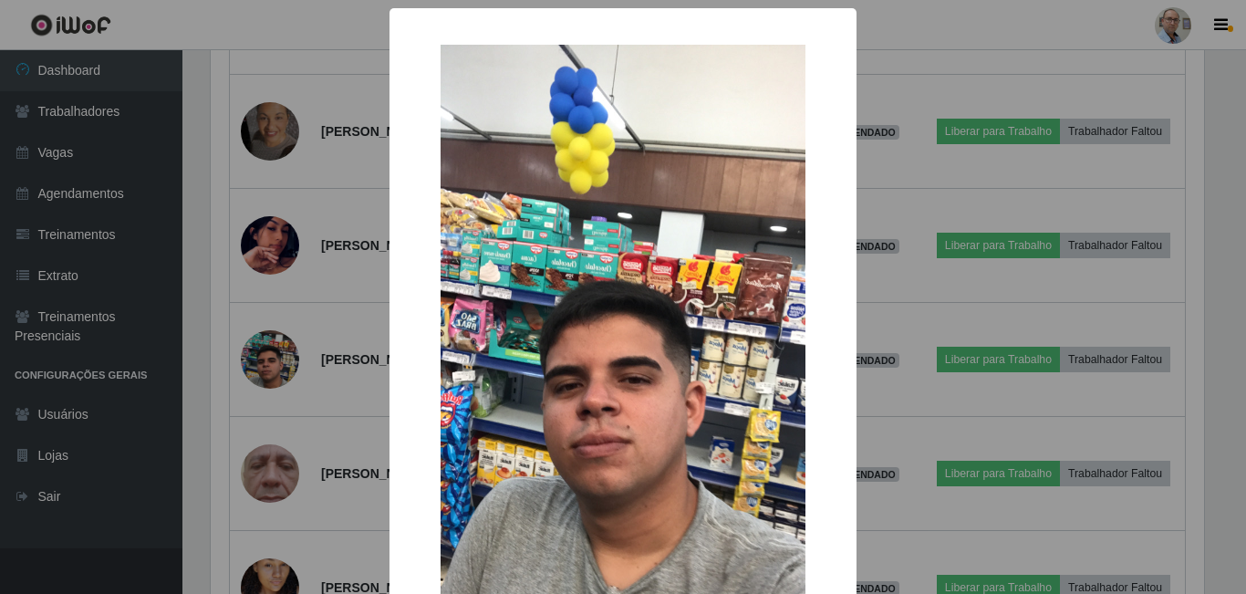
click at [266, 353] on div "× OK Cancel" at bounding box center [623, 297] width 1246 height 594
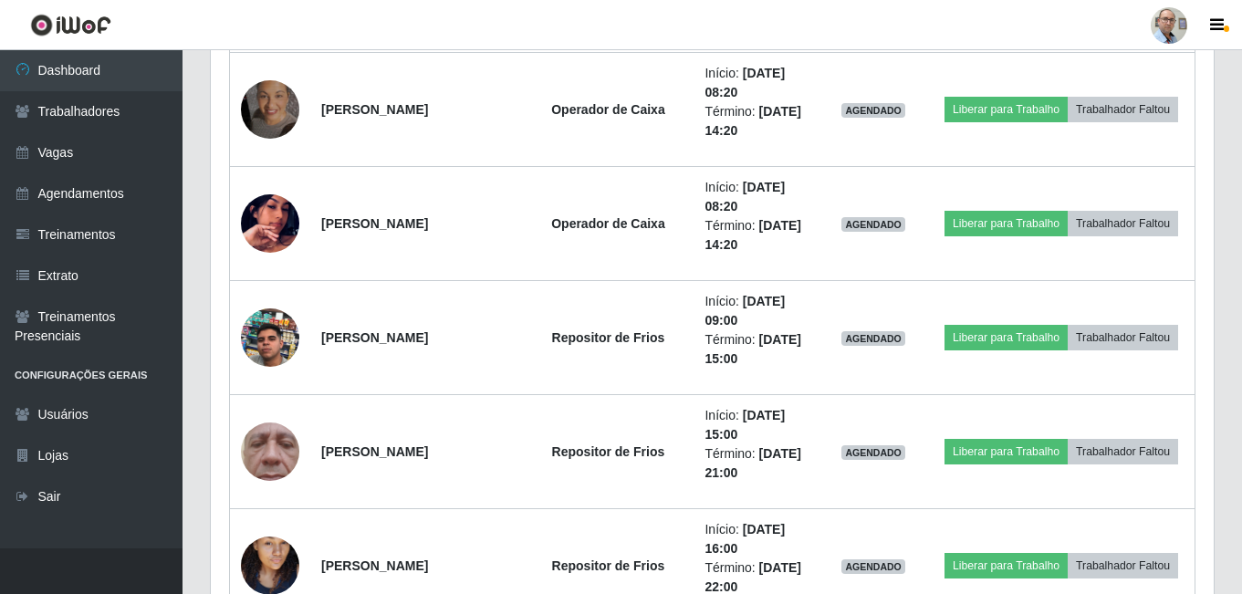
scroll to position [5881, 0]
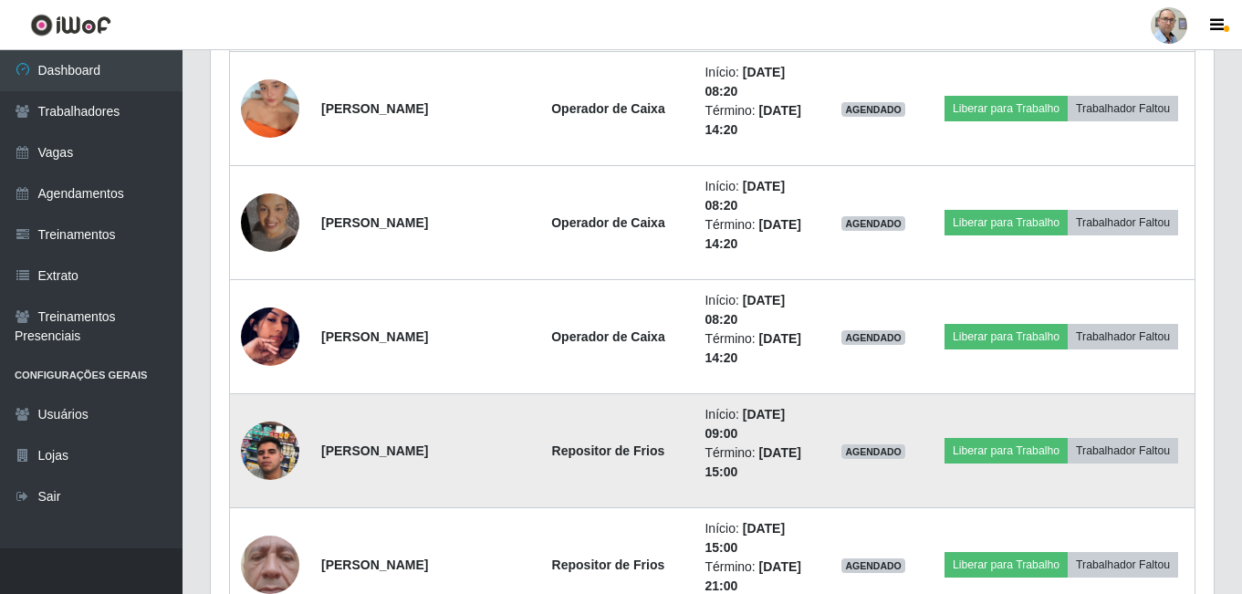
click at [261, 454] on img at bounding box center [270, 451] width 58 height 104
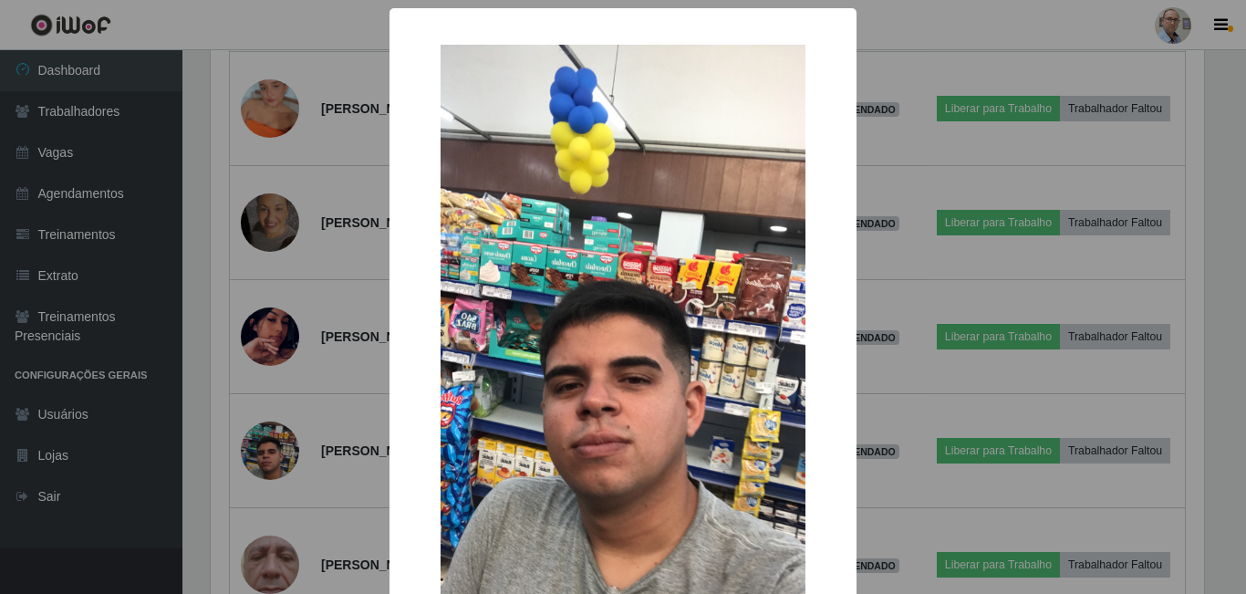
click at [298, 450] on div "× OK Cancel" at bounding box center [623, 297] width 1246 height 594
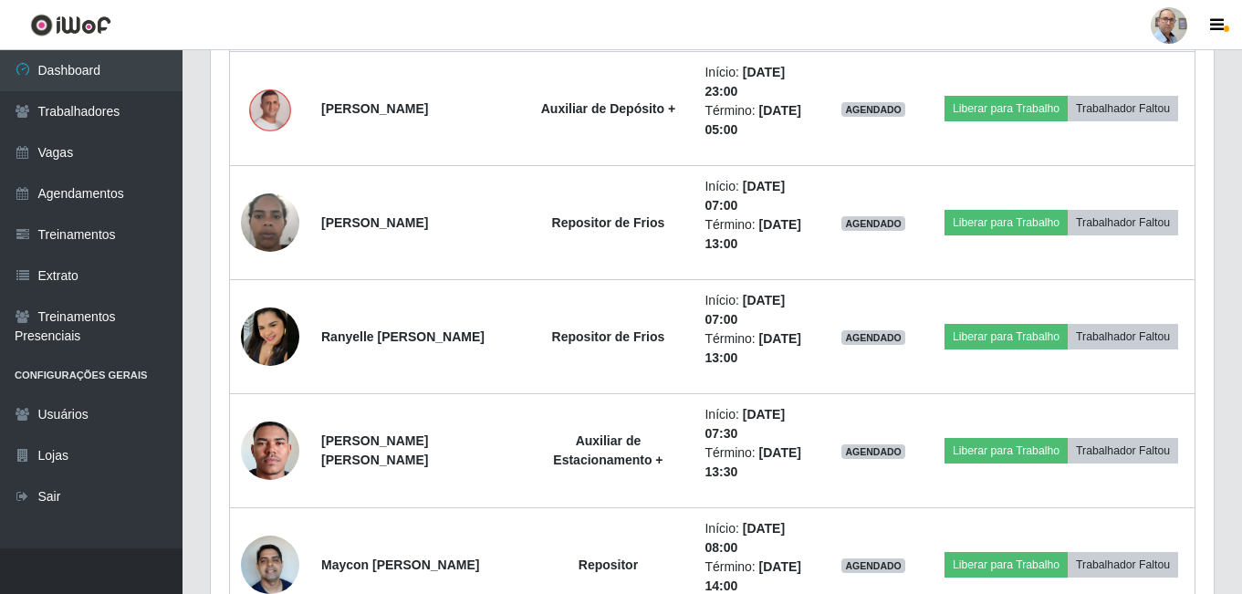
scroll to position [1410, 0]
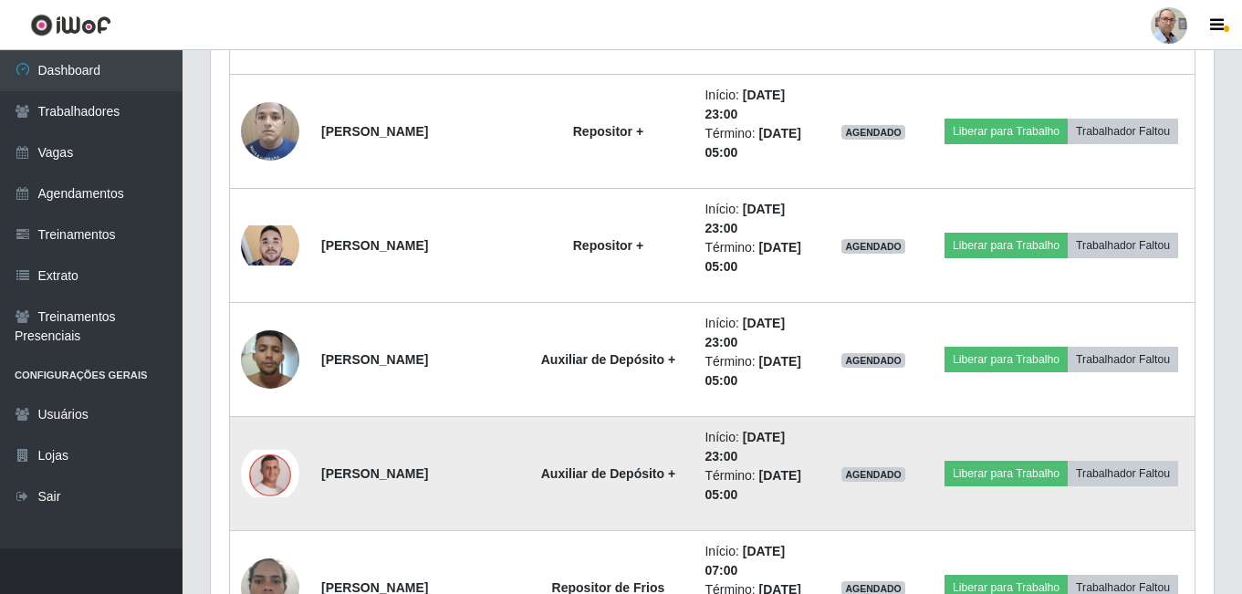
click at [270, 482] on img at bounding box center [270, 473] width 58 height 47
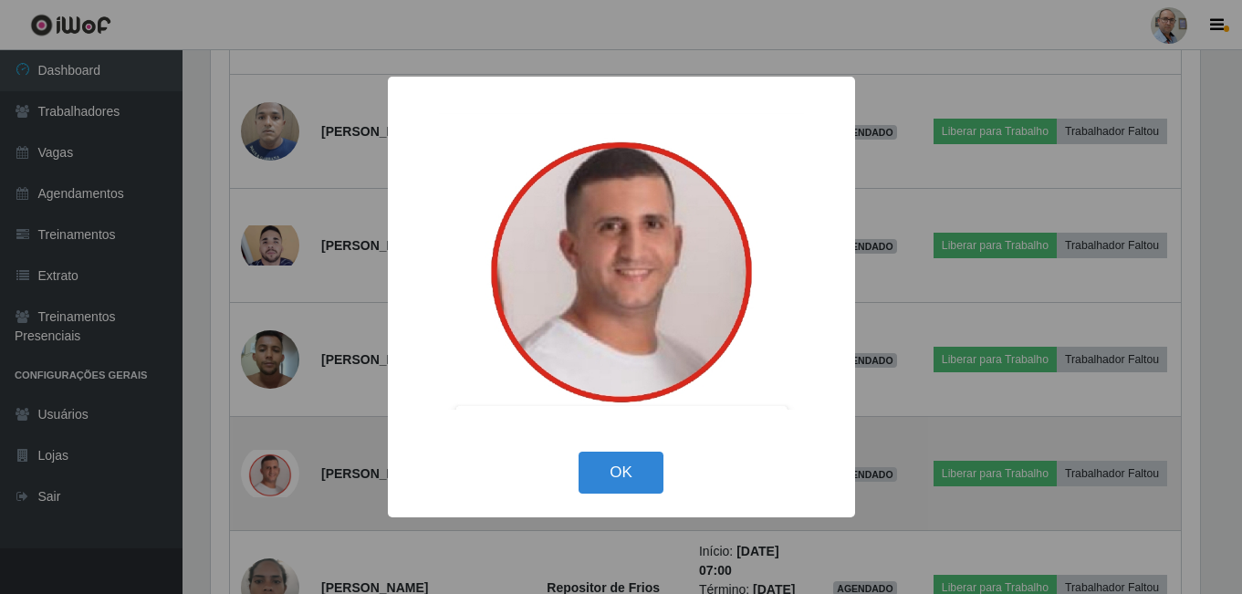
scroll to position [379, 994]
click at [270, 482] on div "× OK Cancel" at bounding box center [623, 297] width 1246 height 594
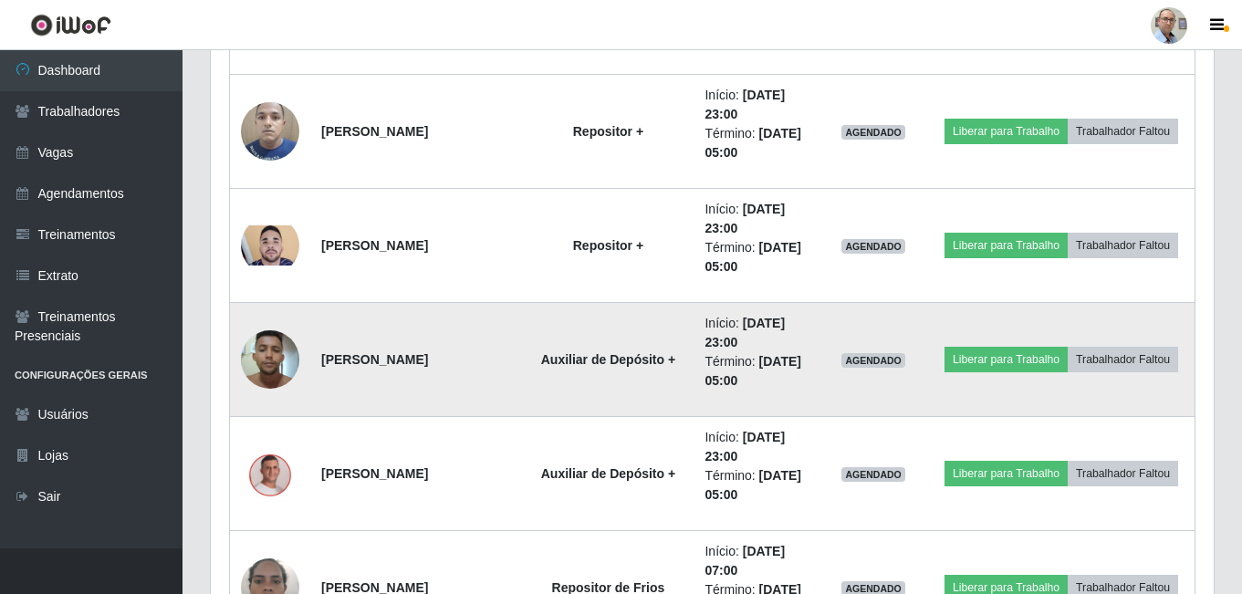
scroll to position [379, 1003]
